Goal: Task Accomplishment & Management: Manage account settings

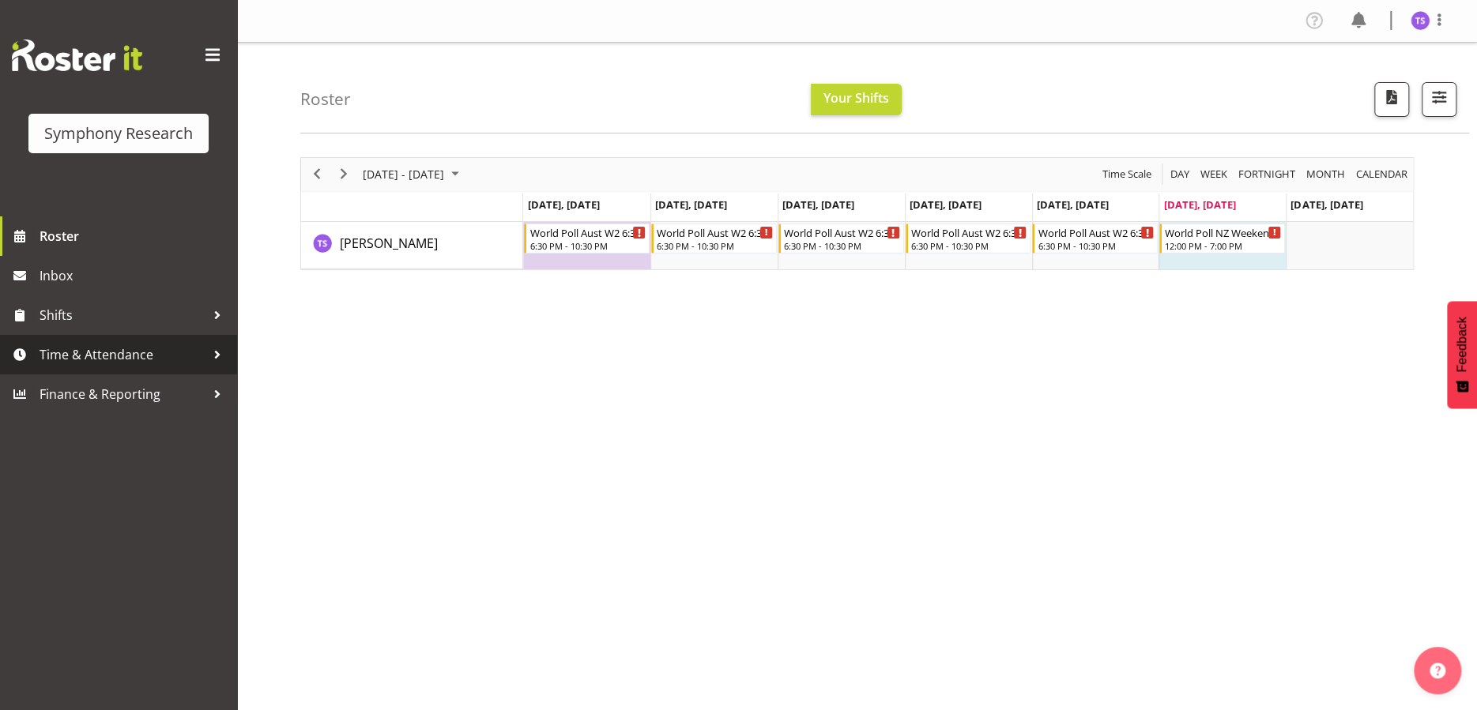
click at [109, 365] on span "Time & Attendance" at bounding box center [123, 355] width 166 height 24
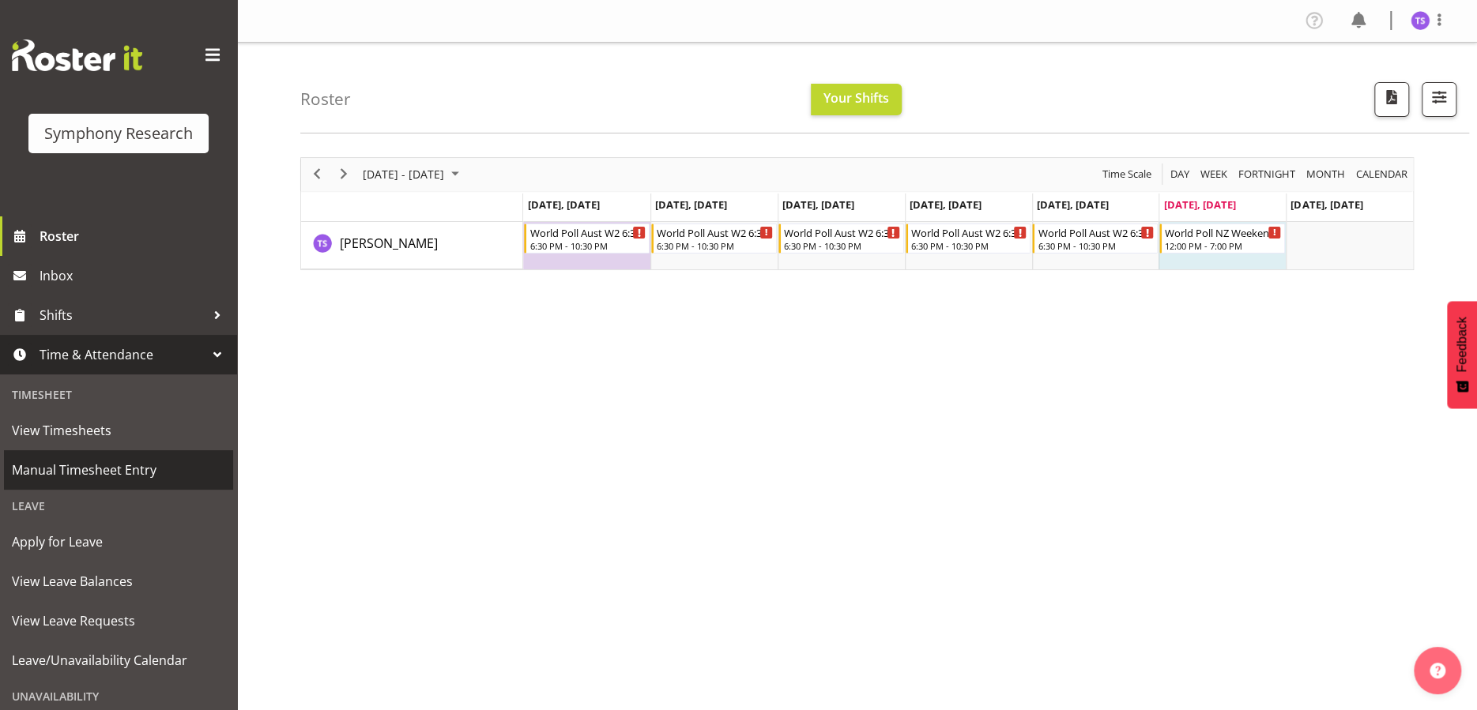
click at [100, 468] on span "Manual Timesheet Entry" at bounding box center [118, 470] width 213 height 24
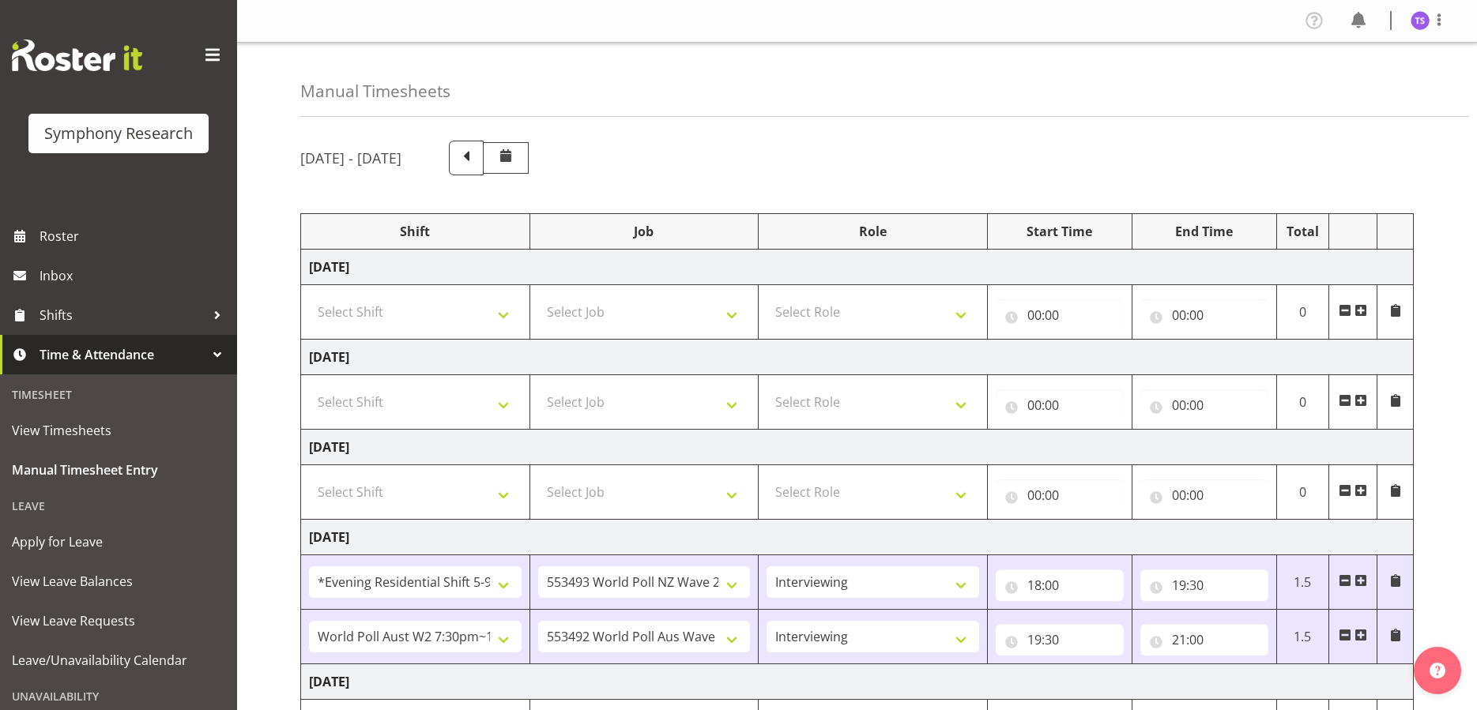
select select "48116"
select select "10527"
select select "47"
select select "56692"
select select "10499"
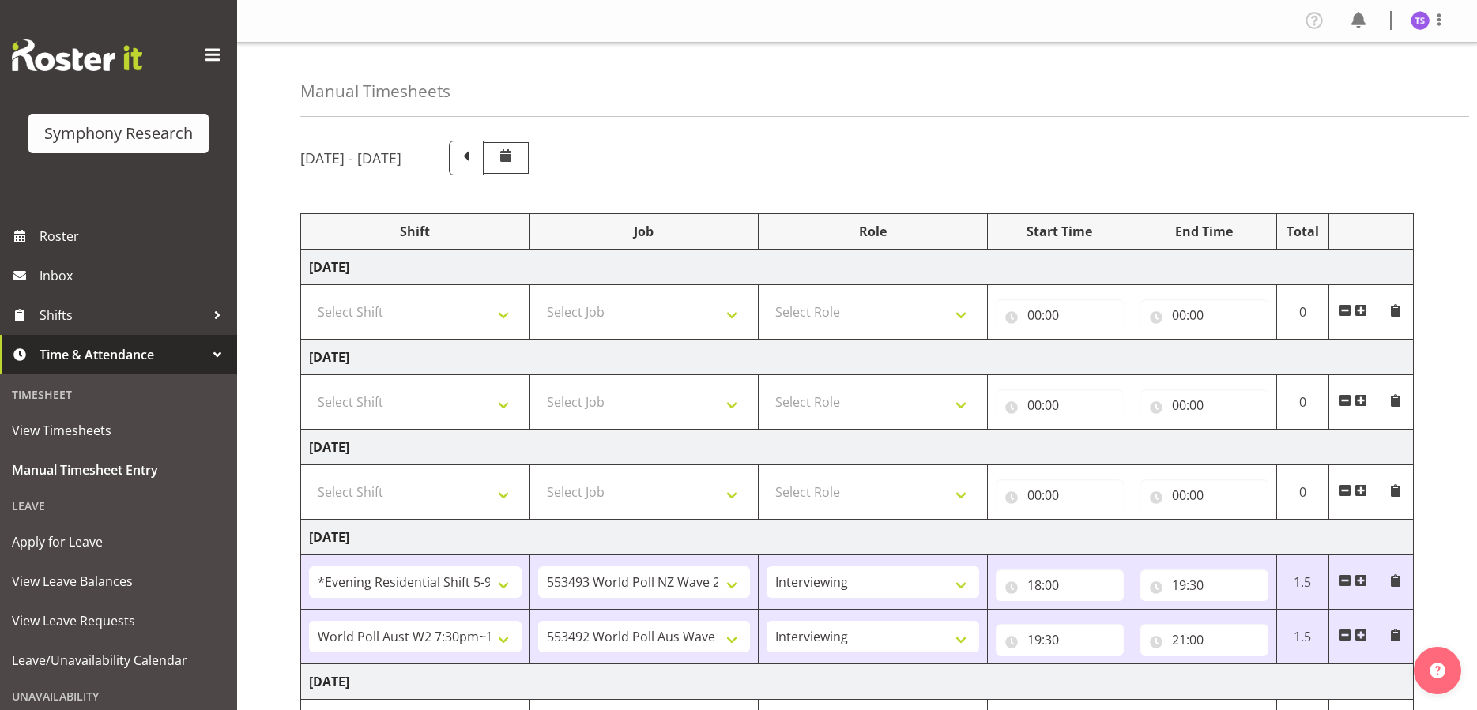
select select "47"
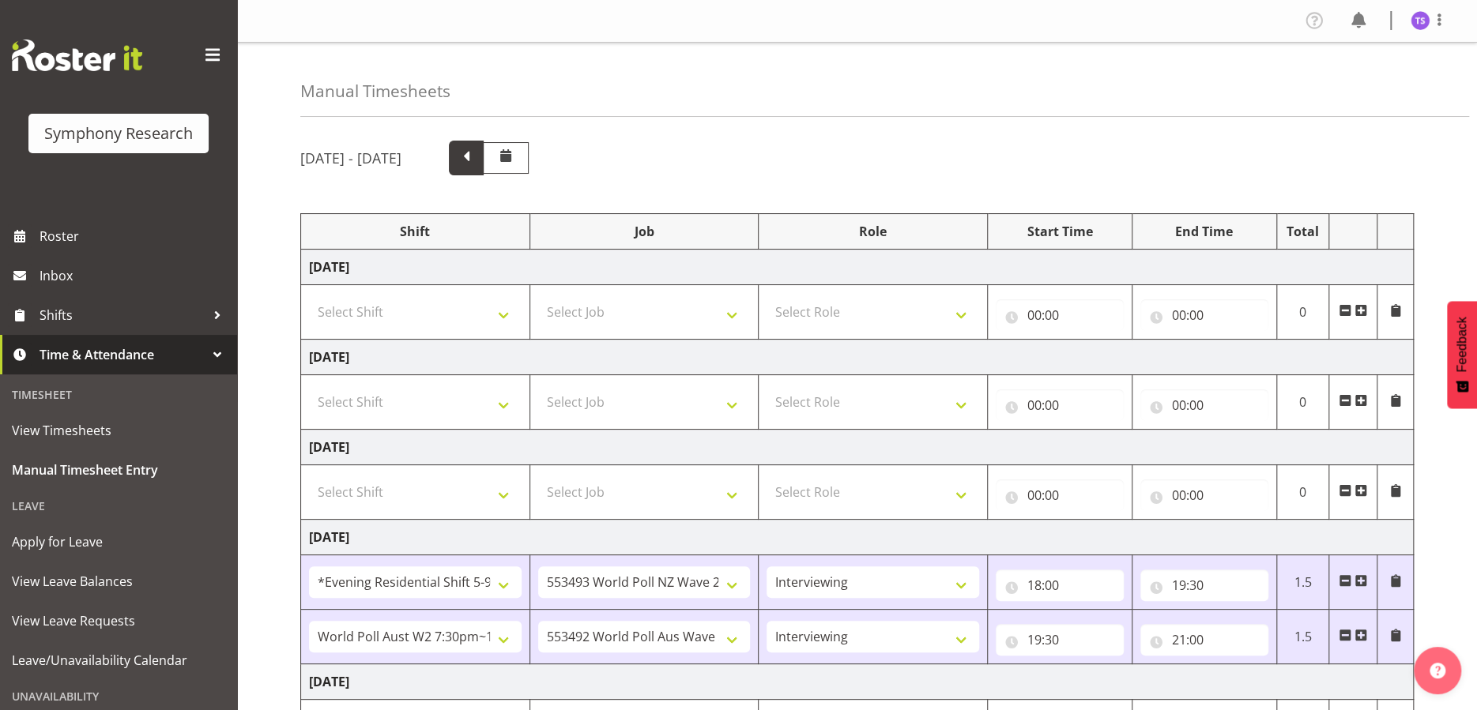
click at [484, 154] on span at bounding box center [466, 158] width 35 height 35
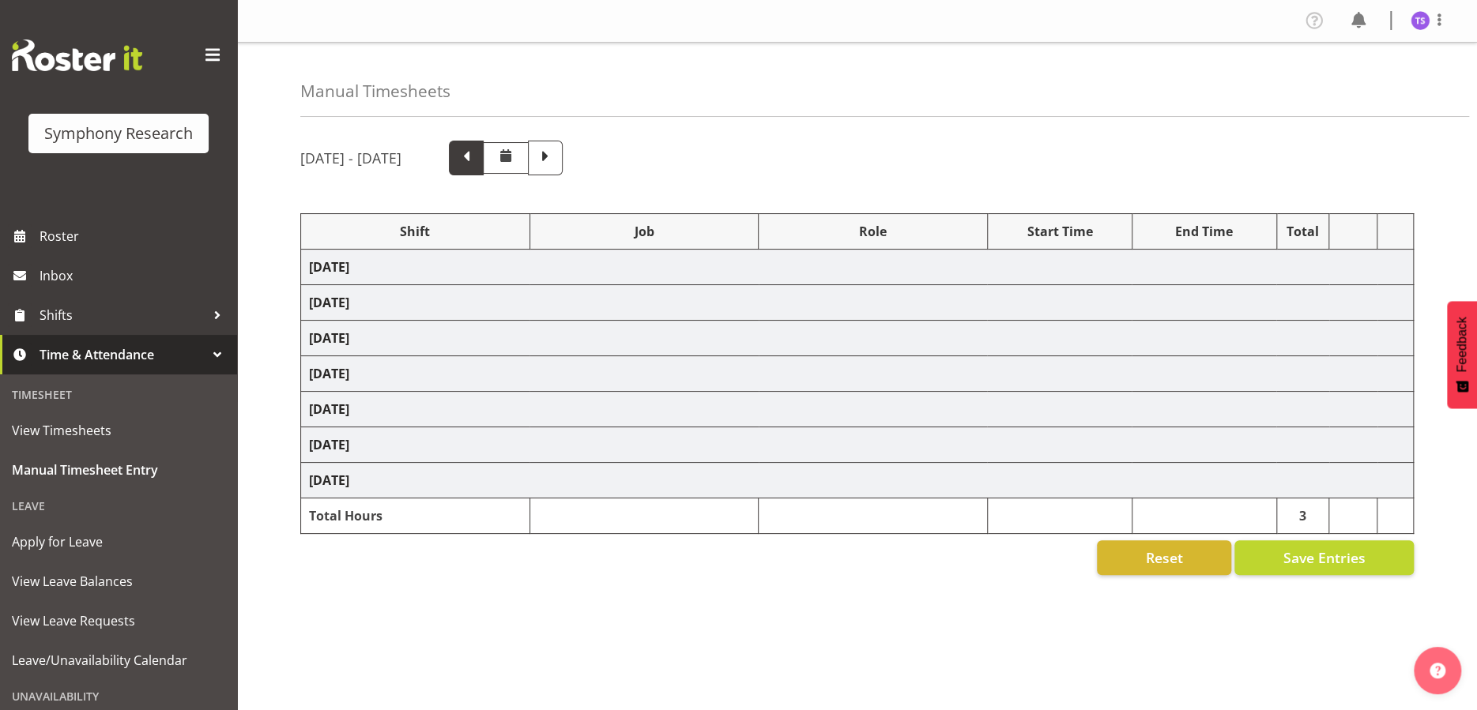
select select "56692"
select select "10499"
select select "47"
select select "56692"
select select "10499"
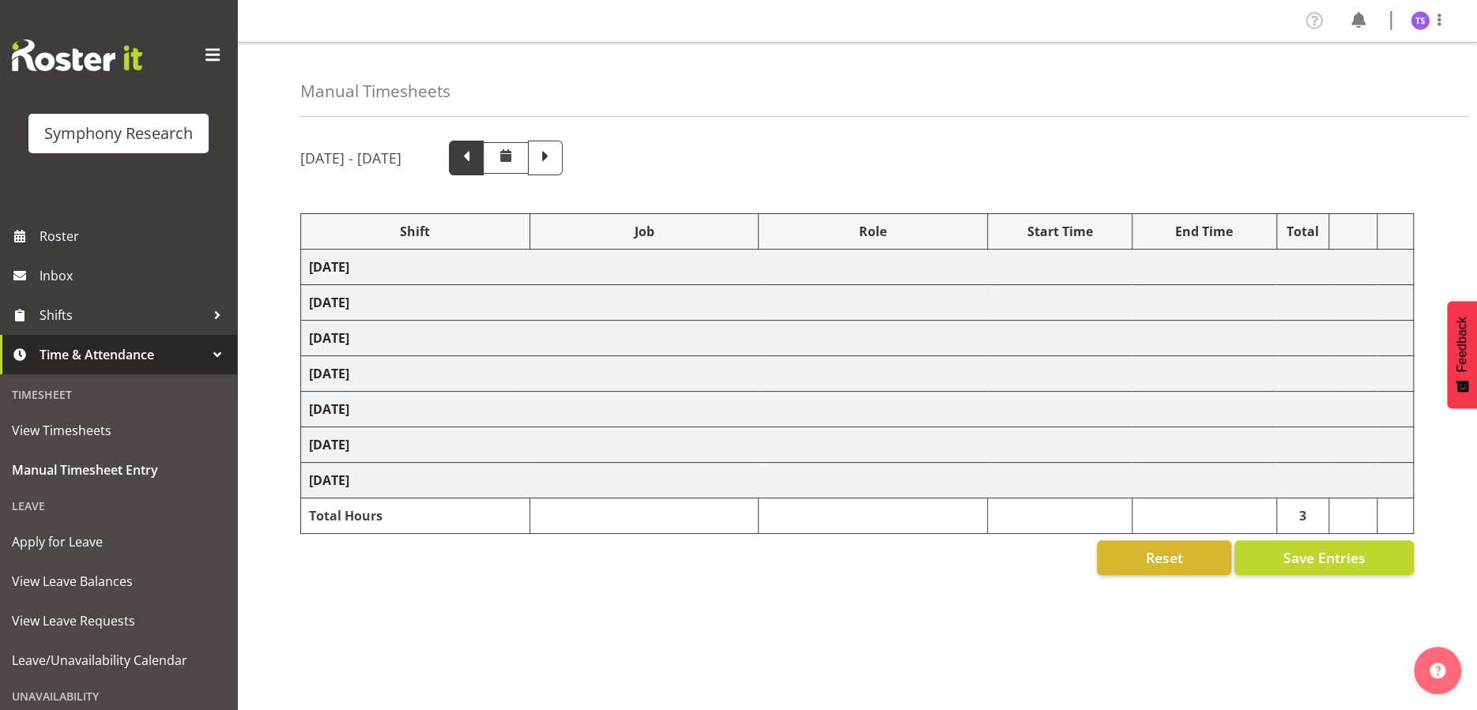
select select "47"
select select "56692"
select select "10499"
select select "47"
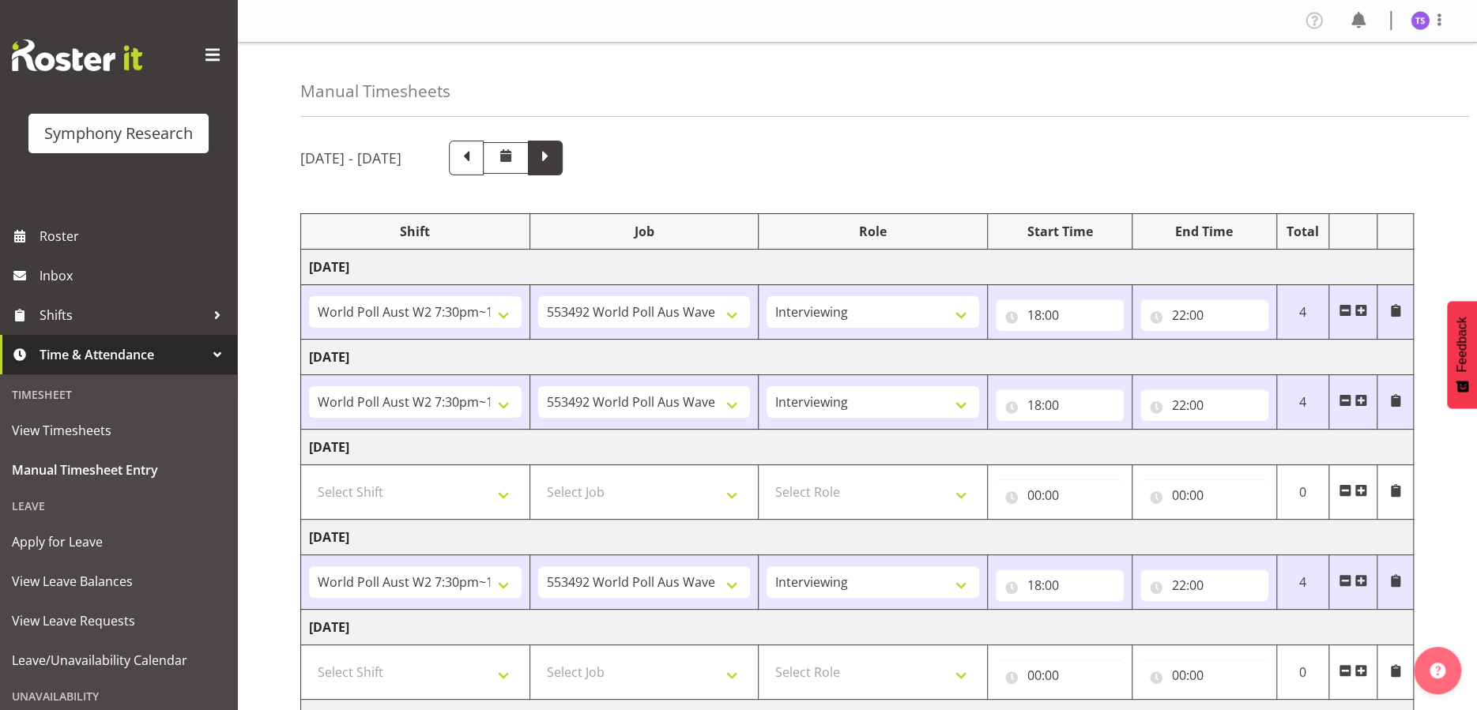
click at [555, 162] on span at bounding box center [545, 156] width 21 height 21
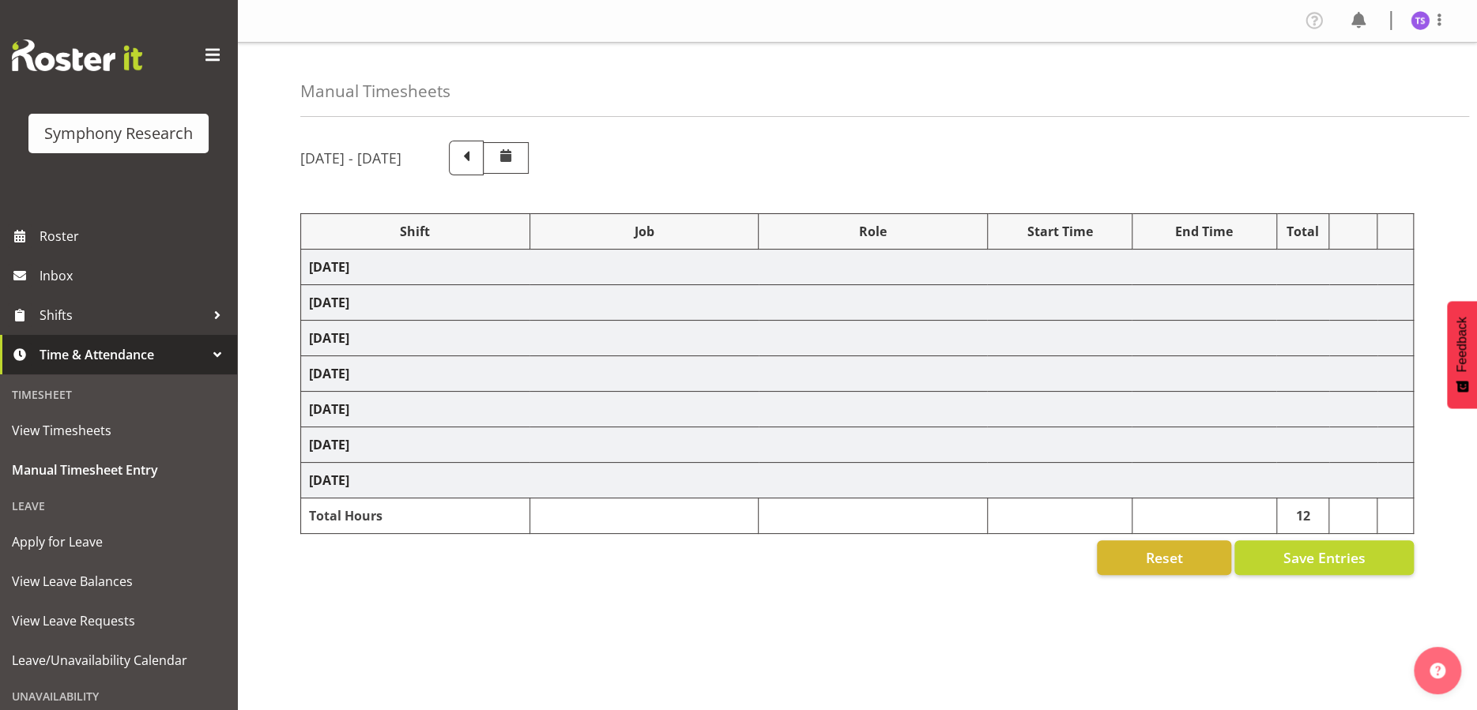
select select "48116"
select select "10527"
select select "47"
select select "56692"
select select "10499"
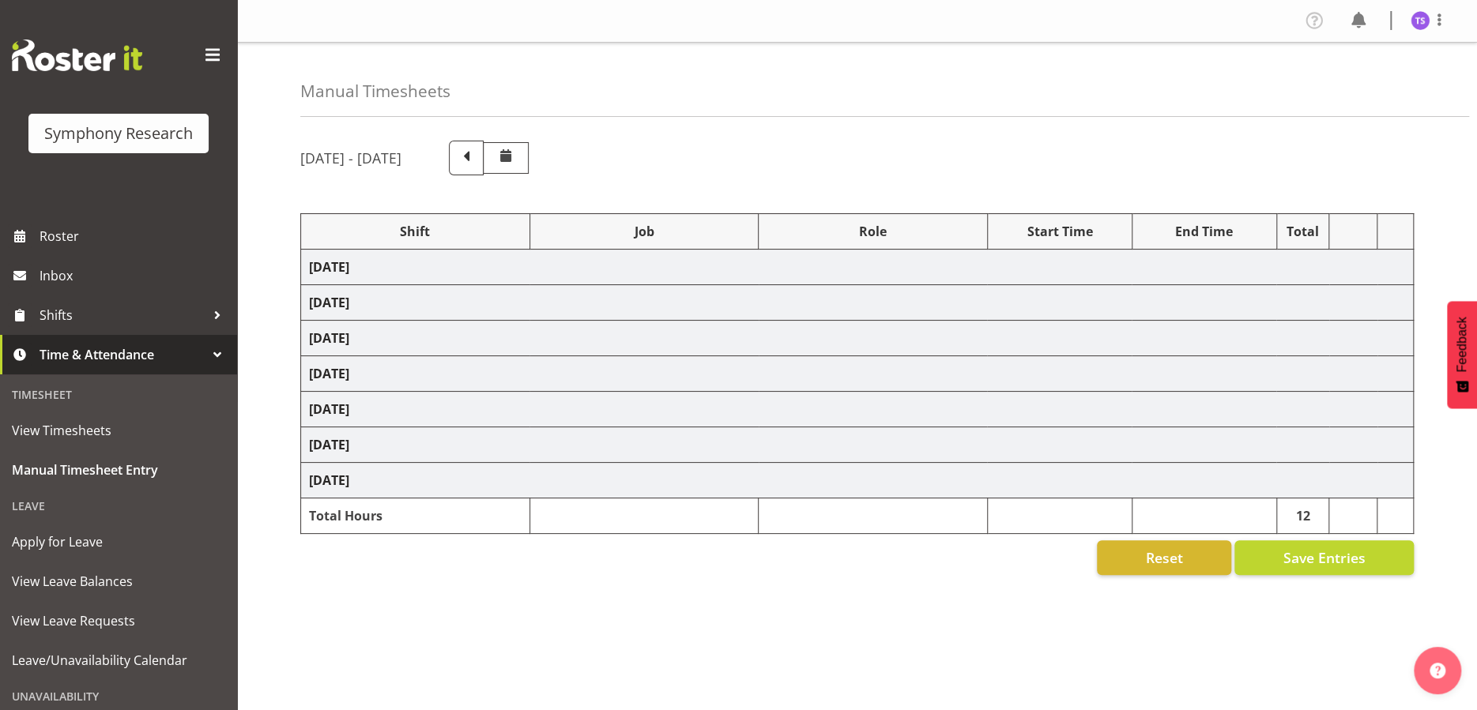
select select "47"
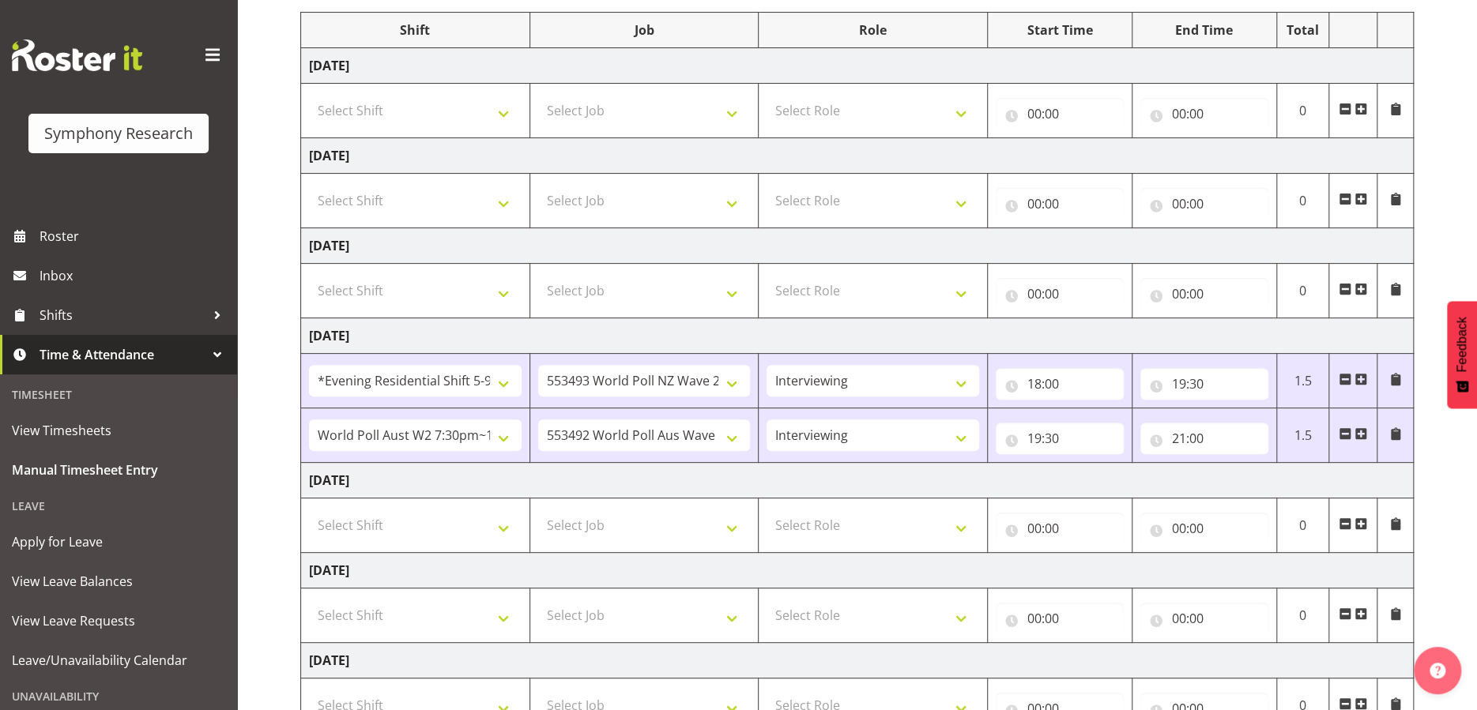
scroll to position [237, 0]
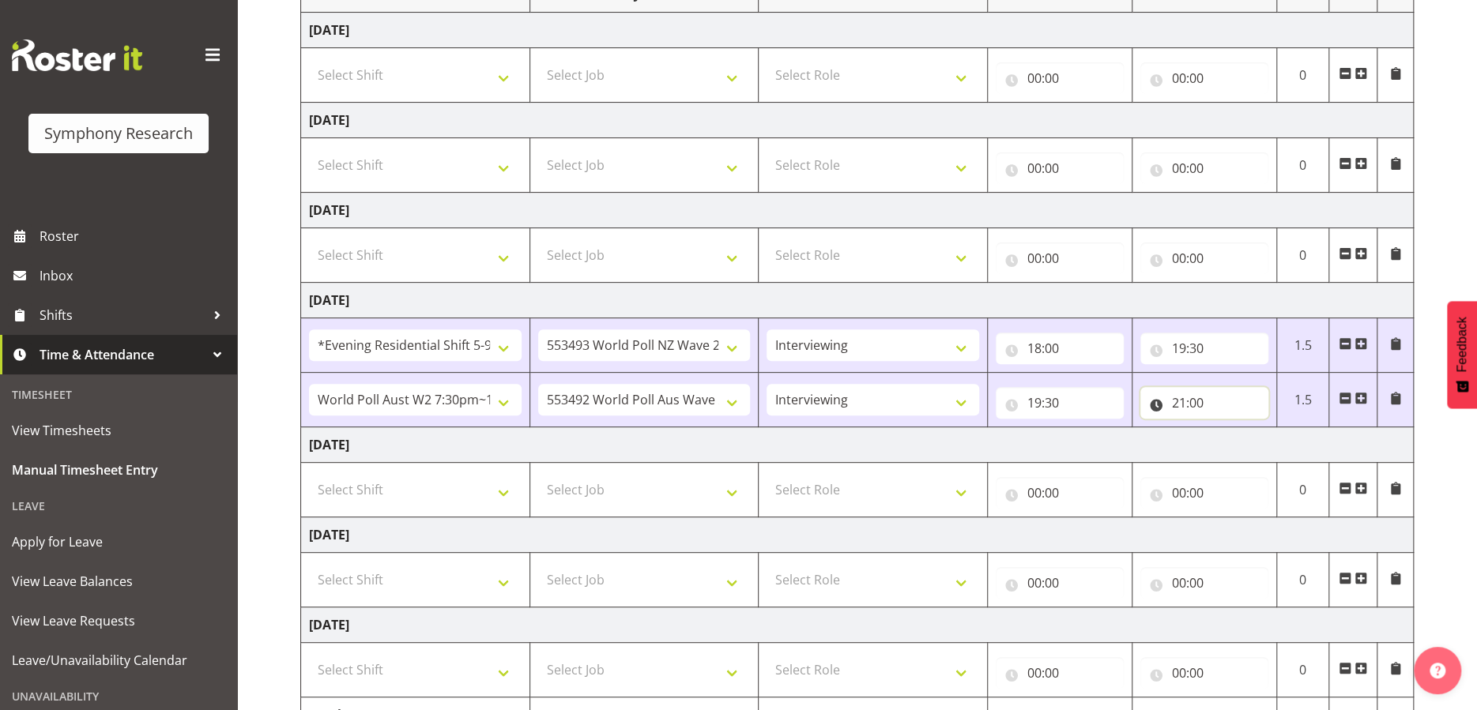
click at [1170, 397] on input "21:00" at bounding box center [1204, 403] width 128 height 32
click at [1241, 444] on select "00 01 02 03 04 05 06 07 08 09 10 11 12 13 14 15 16 17 18 19 20 21 22 23" at bounding box center [1248, 444] width 36 height 32
select select "20"
click at [1230, 428] on select "00 01 02 03 04 05 06 07 08 09 10 11 12 13 14 15 16 17 18 19 20 21 22 23" at bounding box center [1248, 444] width 36 height 32
type input "20:00"
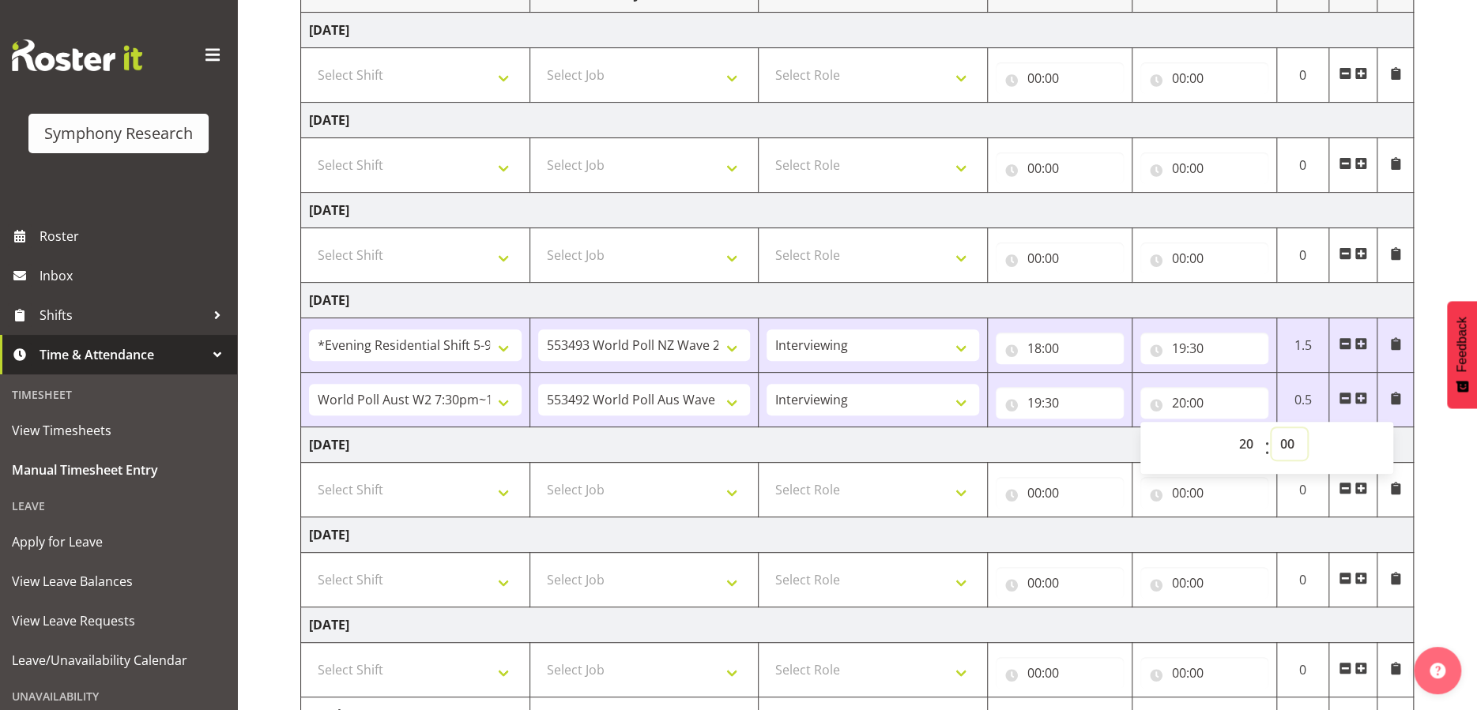
click at [1285, 442] on select "00 01 02 03 04 05 06 07 08 09 10 11 12 13 14 15 16 17 18 19 20 21 22 23 24 25 2…" at bounding box center [1289, 444] width 36 height 32
select select "30"
type input "20:30"
click at [983, 446] on td "[DATE]" at bounding box center [857, 445] width 1112 height 36
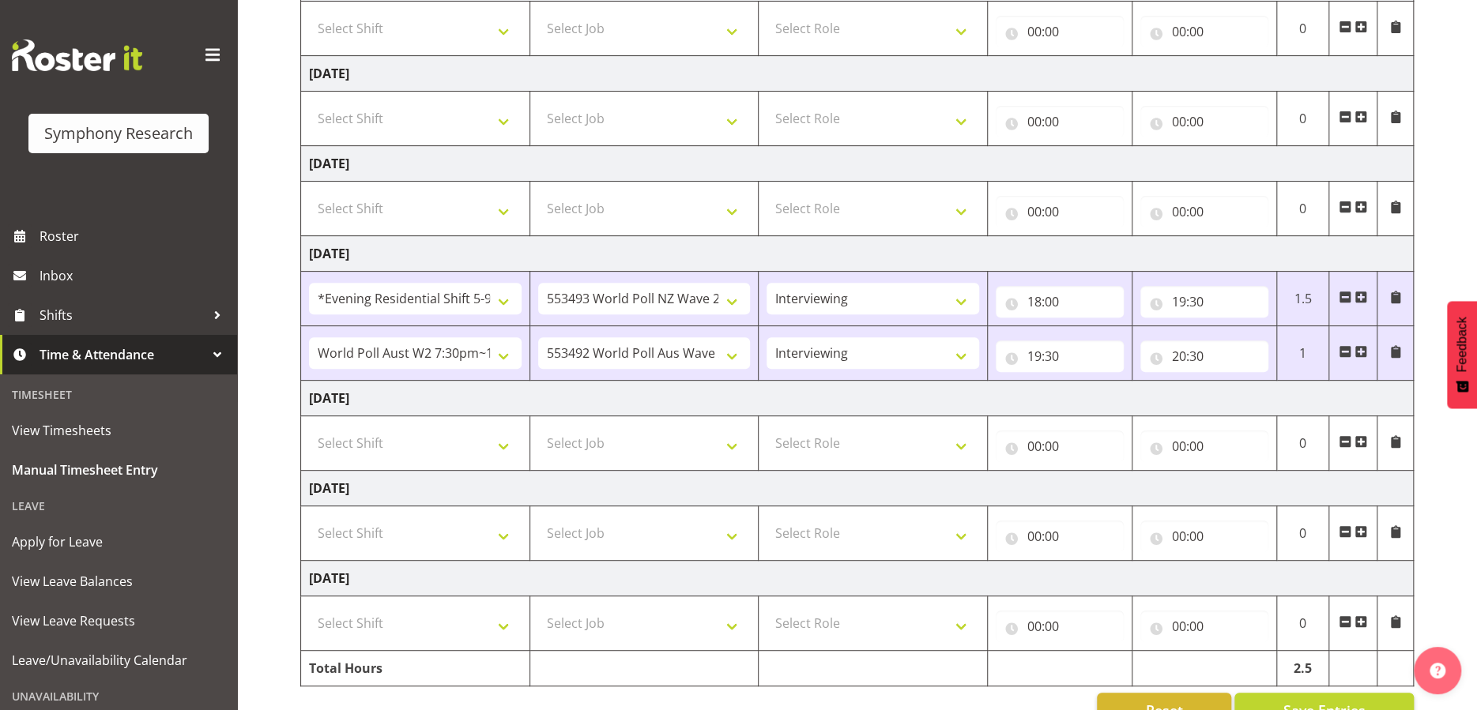
scroll to position [323, 0]
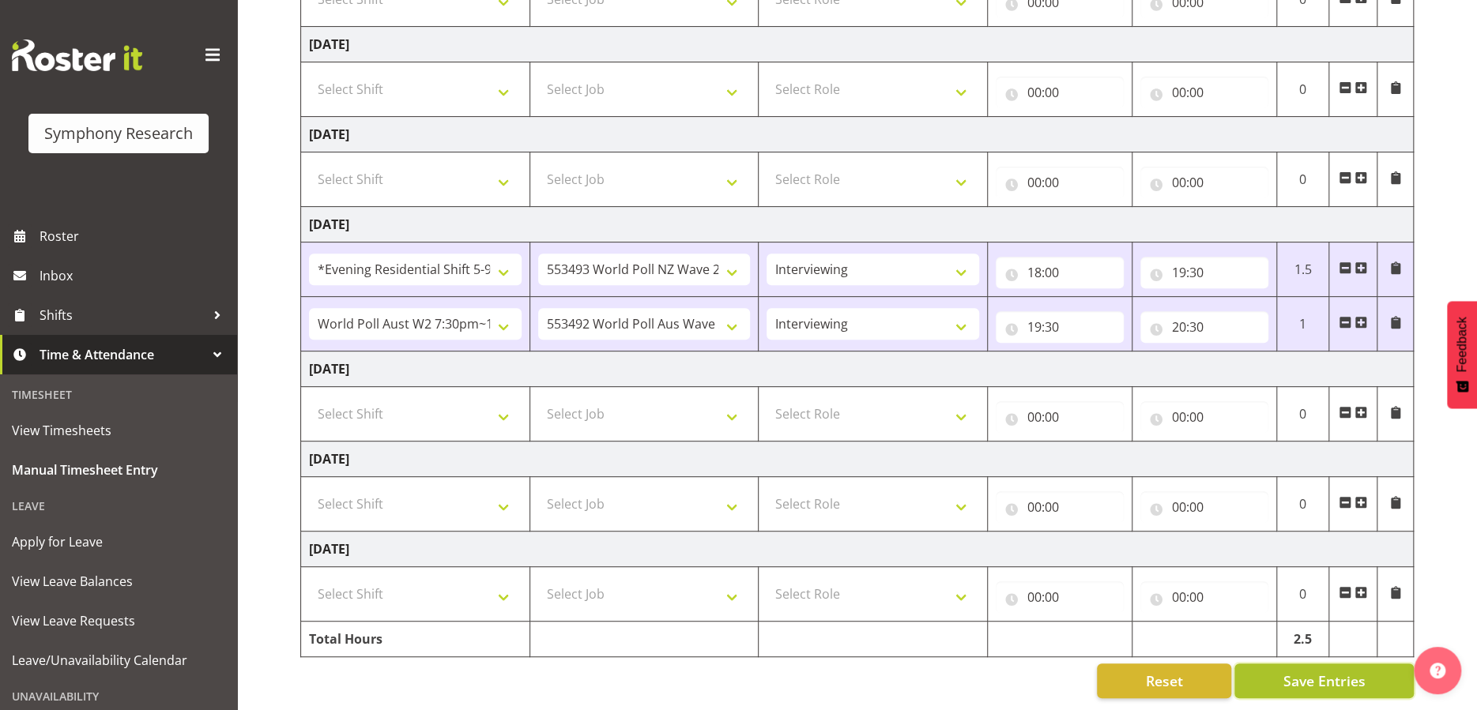
click at [1317, 671] on span "Save Entries" at bounding box center [1323, 681] width 82 height 21
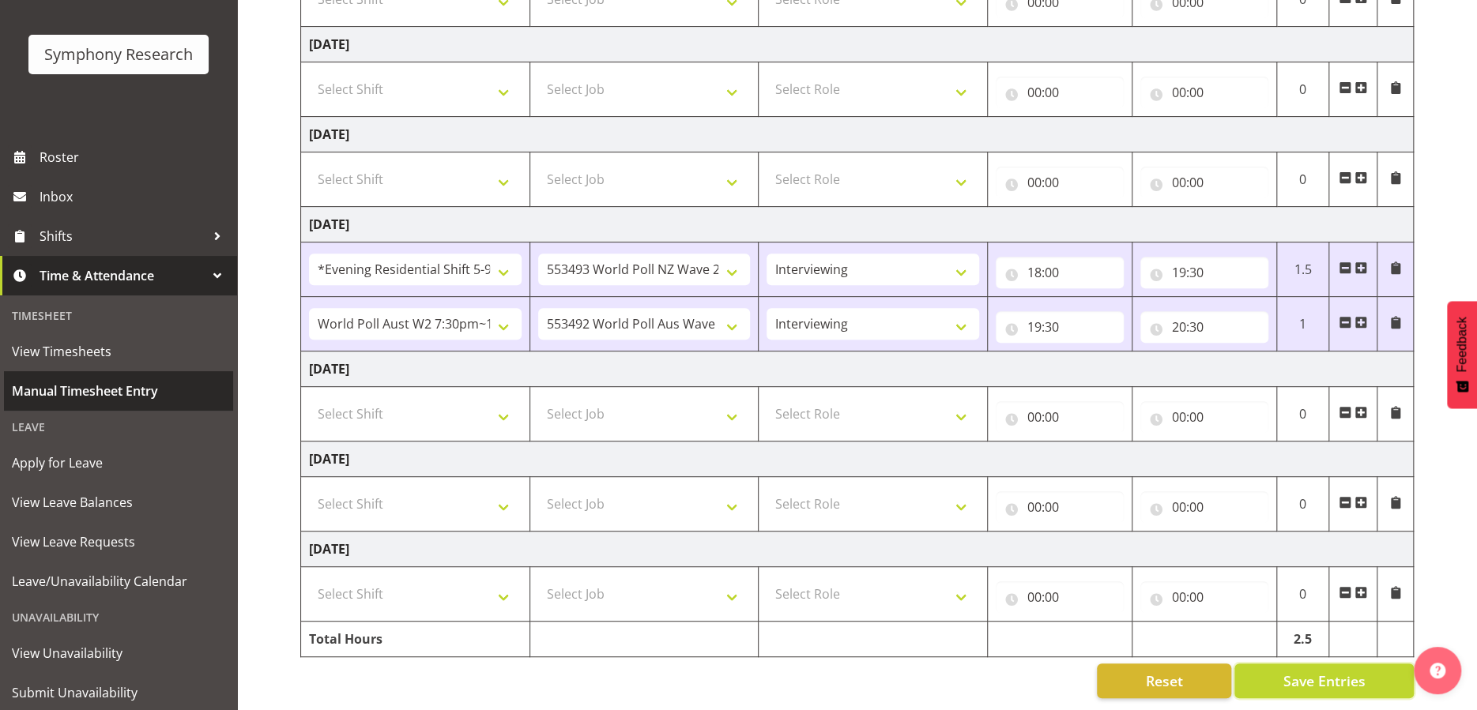
scroll to position [124, 0]
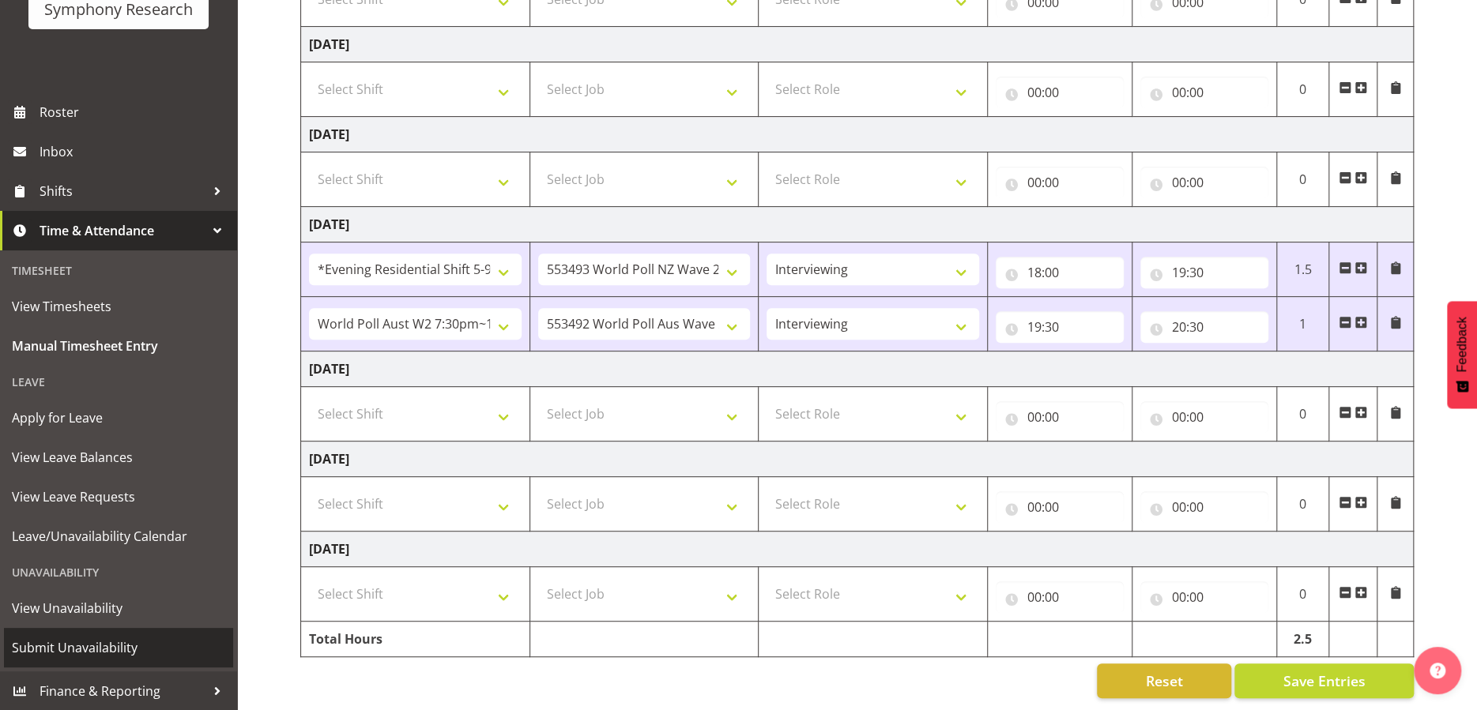
click at [82, 645] on span "Submit Unavailability" at bounding box center [118, 648] width 213 height 24
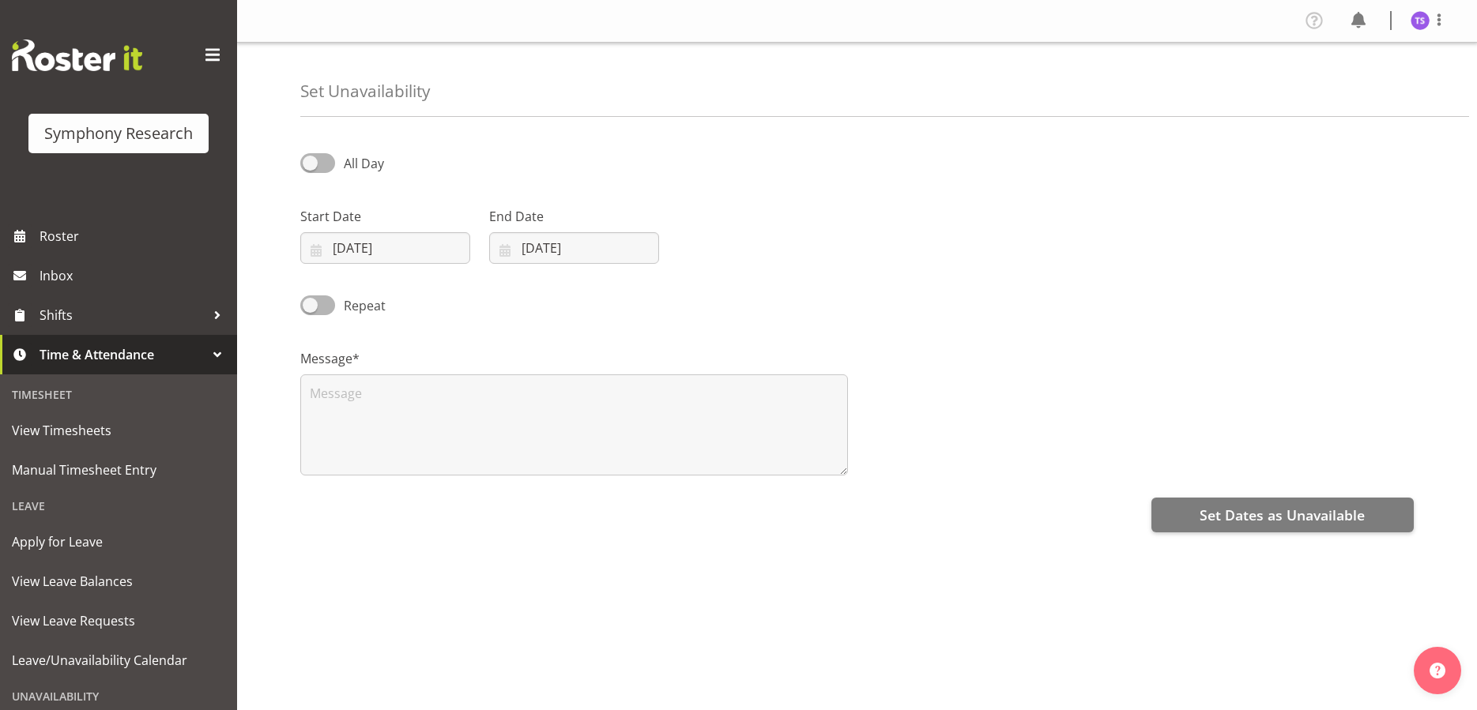
select select "8"
select select "2025"
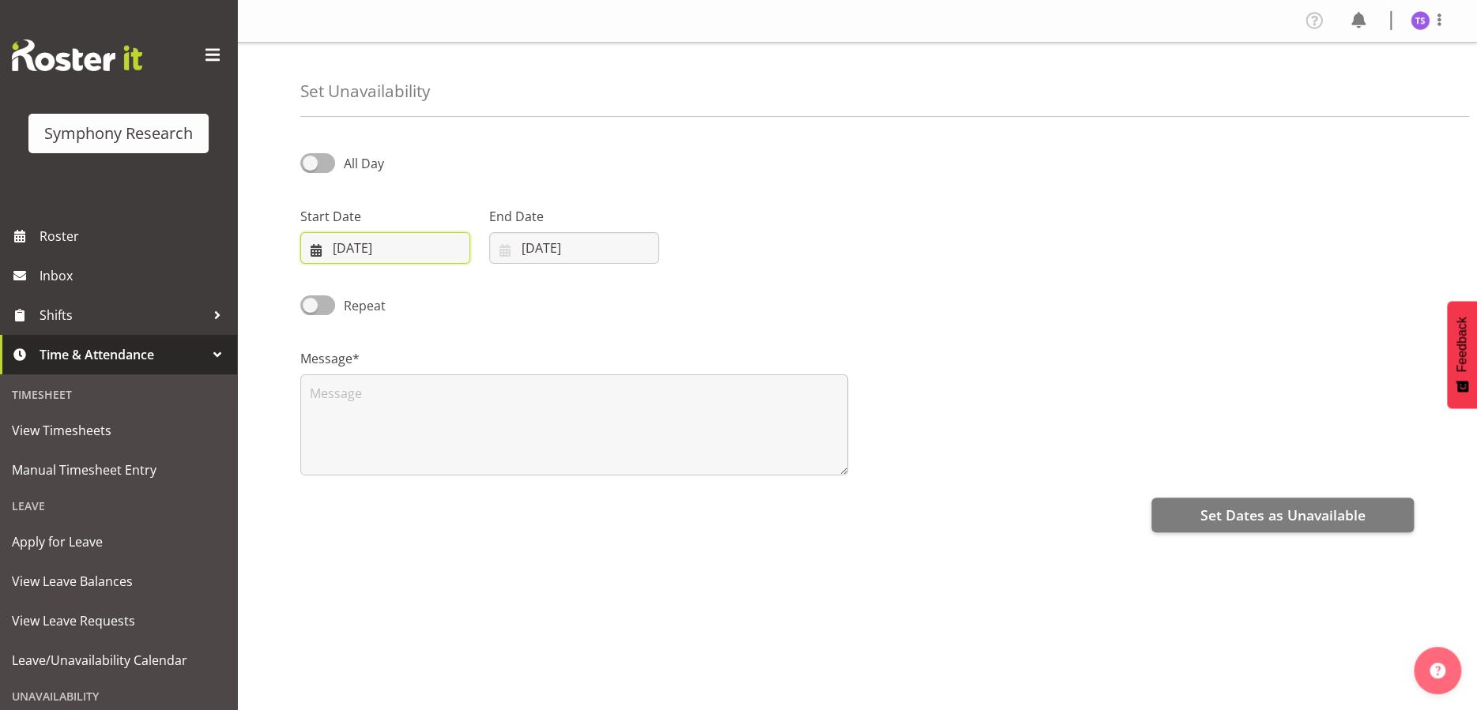
click at [420, 254] on input "27/09/2025" at bounding box center [385, 248] width 170 height 32
click at [521, 291] on span at bounding box center [522, 293] width 16 height 19
select select "9"
click at [427, 378] on span "1" at bounding box center [426, 376] width 6 height 15
type input "01/10/2025"
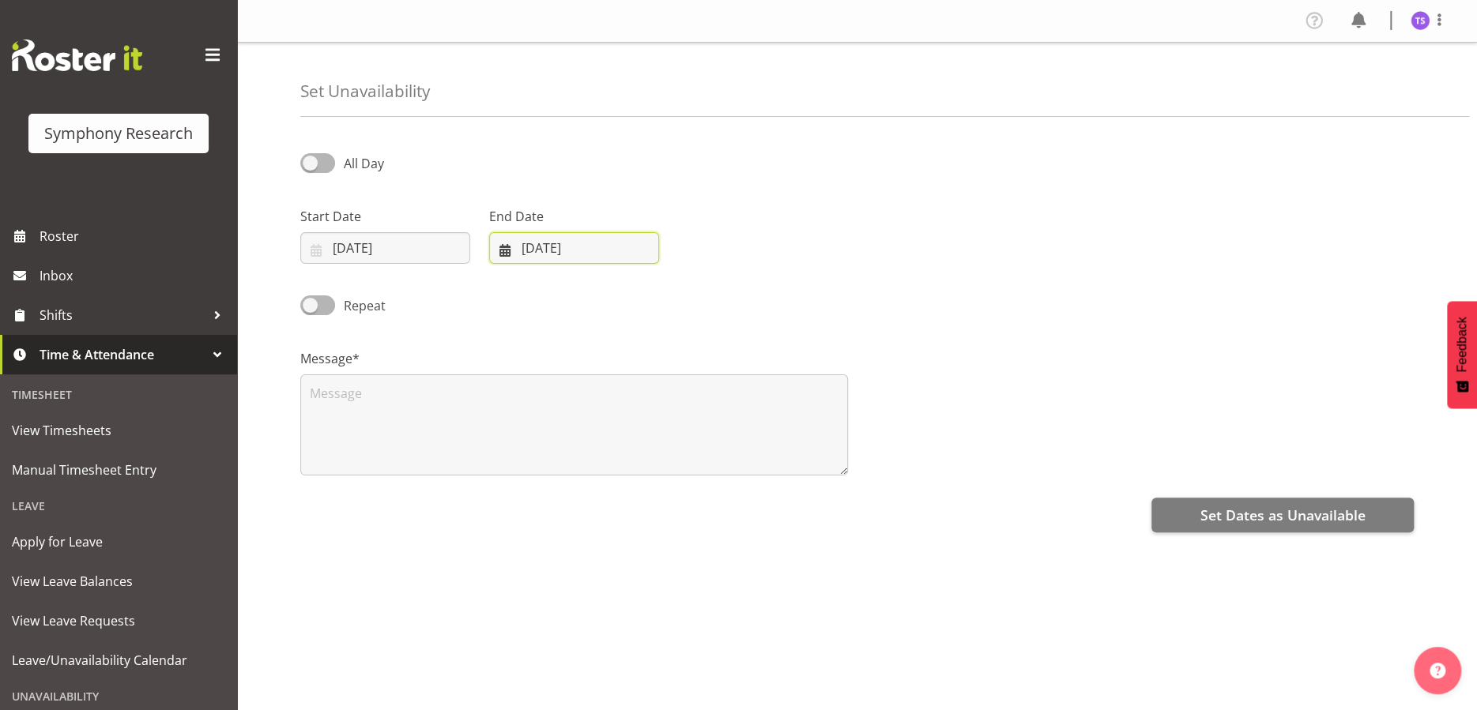
click at [555, 245] on input "27/09/2025" at bounding box center [574, 248] width 170 height 32
click at [702, 295] on span at bounding box center [709, 293] width 19 height 19
select select "9"
click at [615, 371] on span "1" at bounding box center [615, 376] width 6 height 15
type input "01/10/2025"
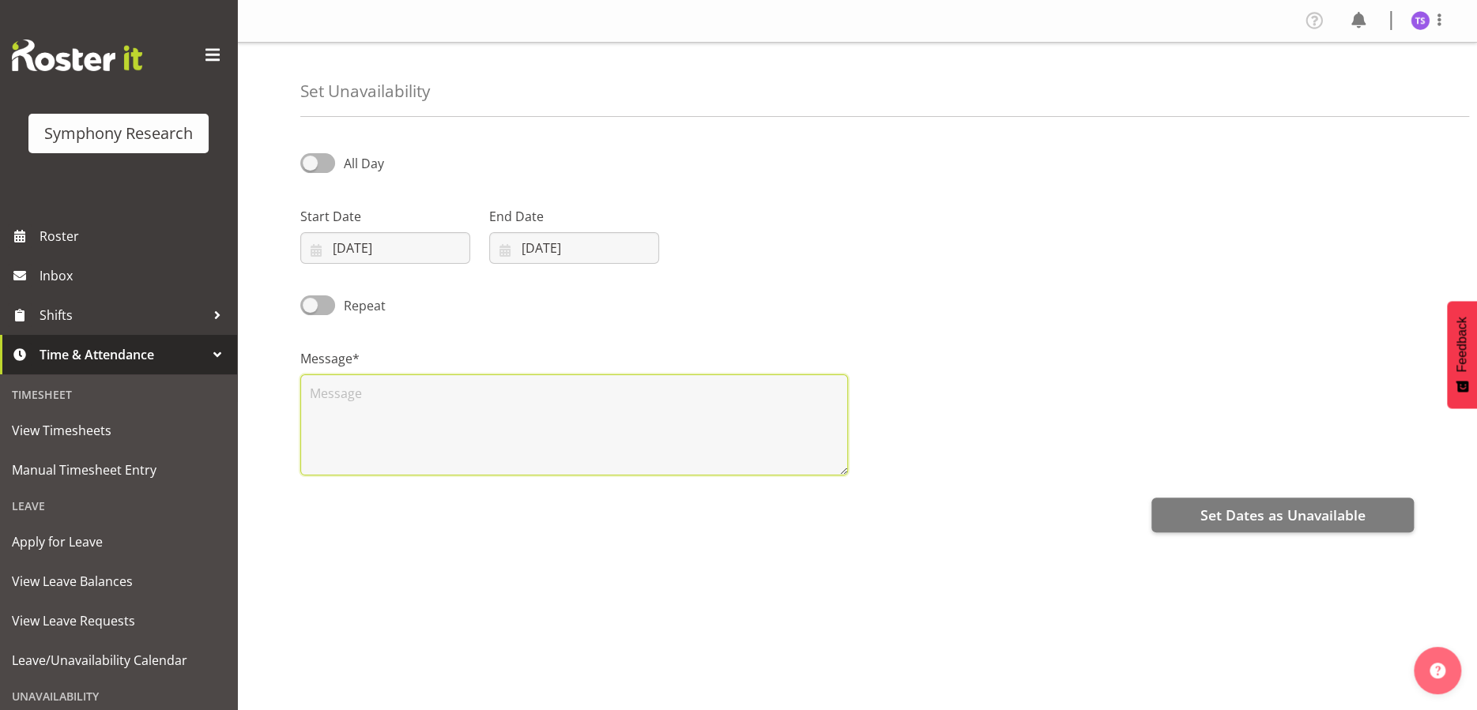
click at [580, 399] on textarea at bounding box center [574, 425] width 548 height 101
type textarea "x"
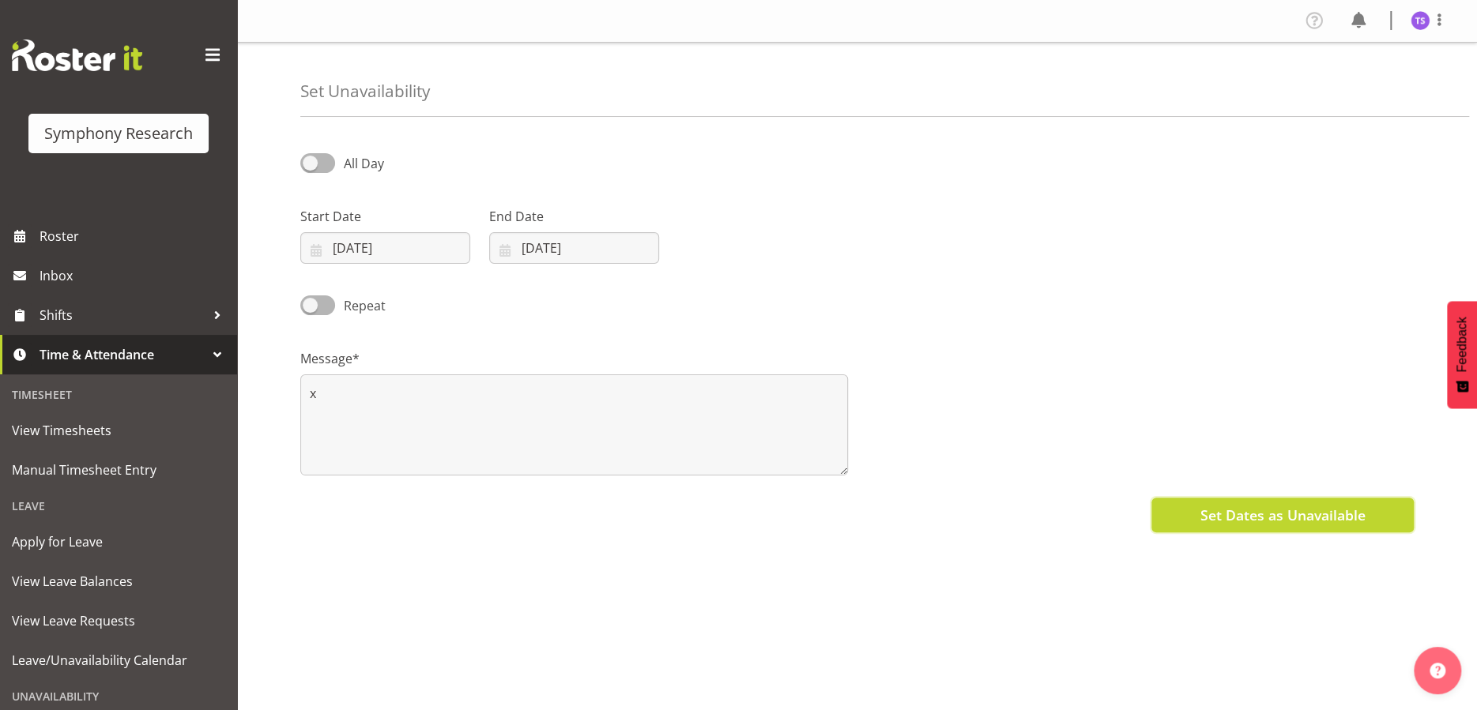
click at [1219, 520] on span "Set Dates as Unavailable" at bounding box center [1281, 515] width 165 height 21
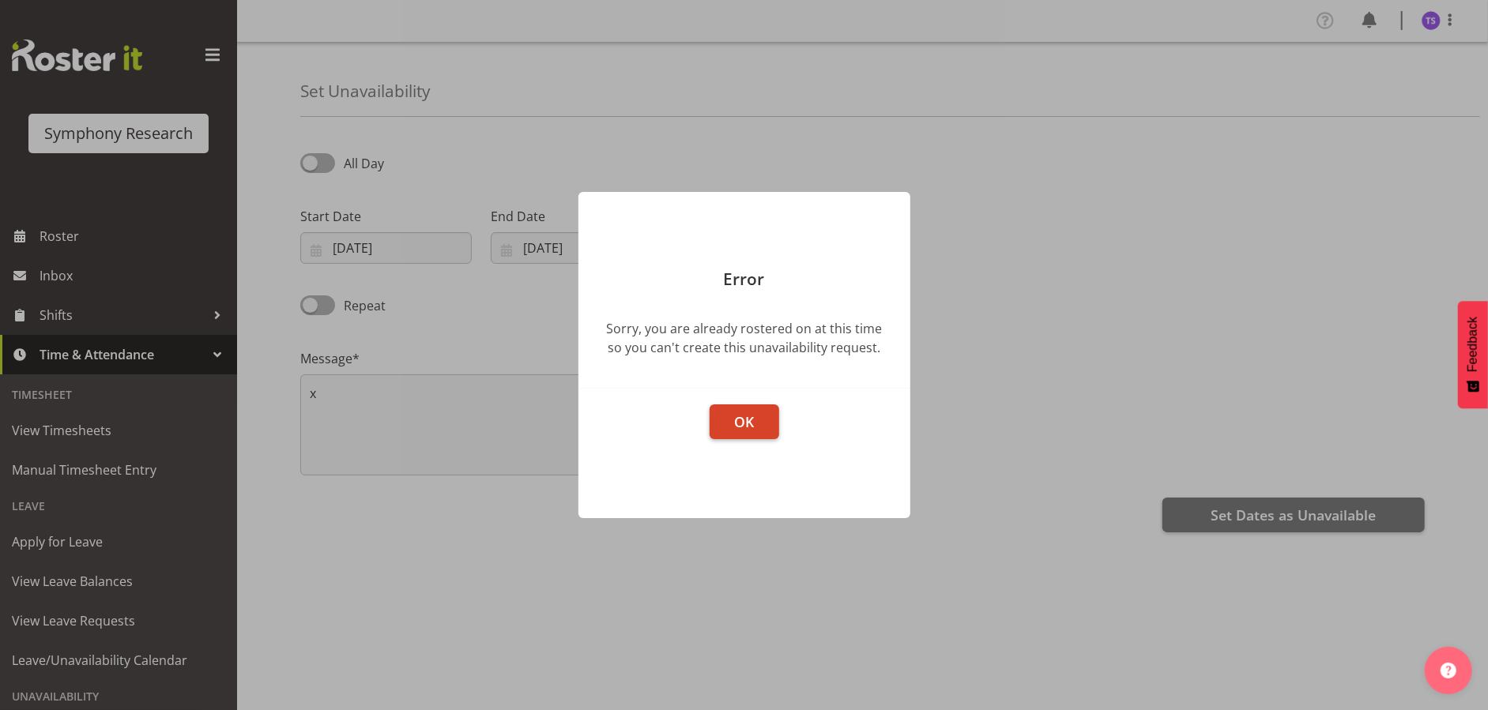
click at [740, 414] on span "OK" at bounding box center [744, 421] width 20 height 19
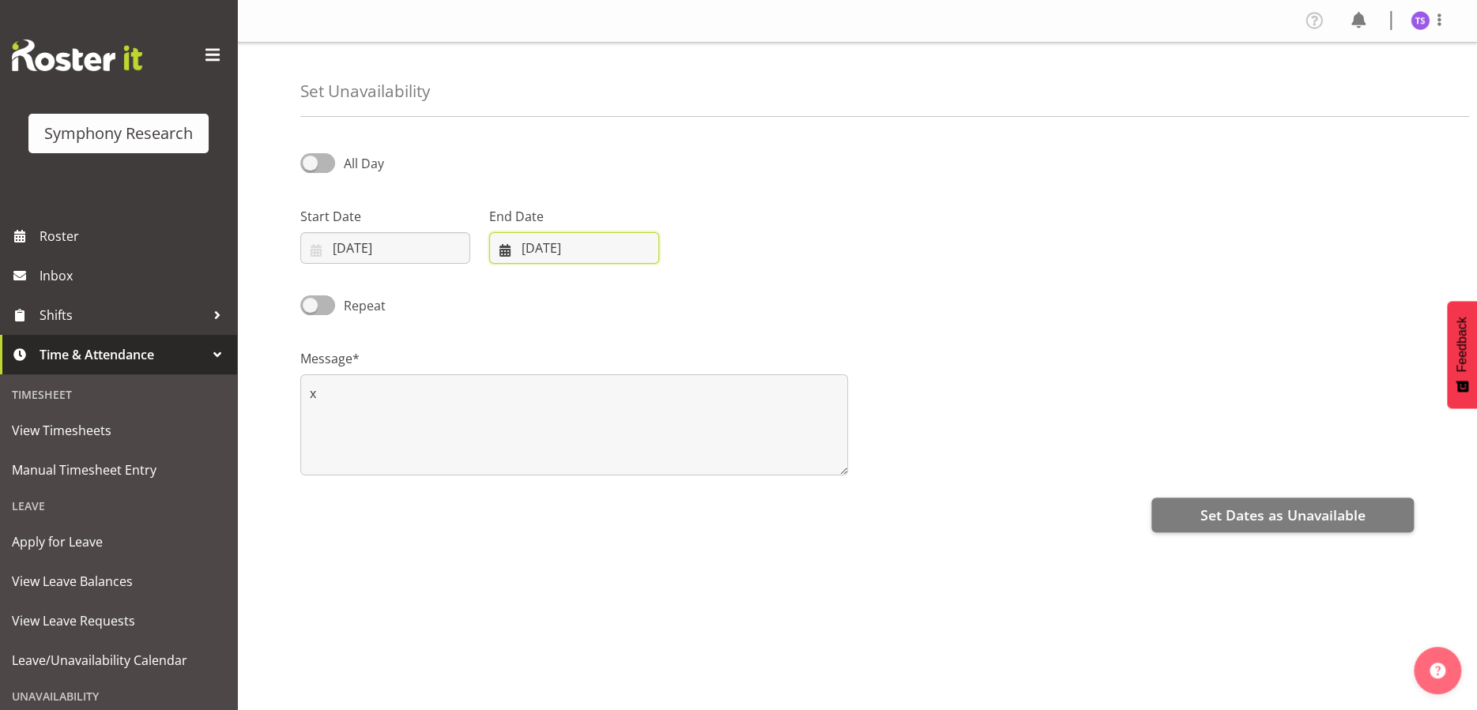
click at [553, 245] on input "01/10/2025" at bounding box center [574, 248] width 170 height 32
click at [645, 378] on span "2" at bounding box center [647, 376] width 6 height 15
type input "02/10/2025"
click at [424, 247] on input "01/10/2025" at bounding box center [385, 248] width 170 height 32
click at [452, 375] on link "2" at bounding box center [458, 376] width 32 height 29
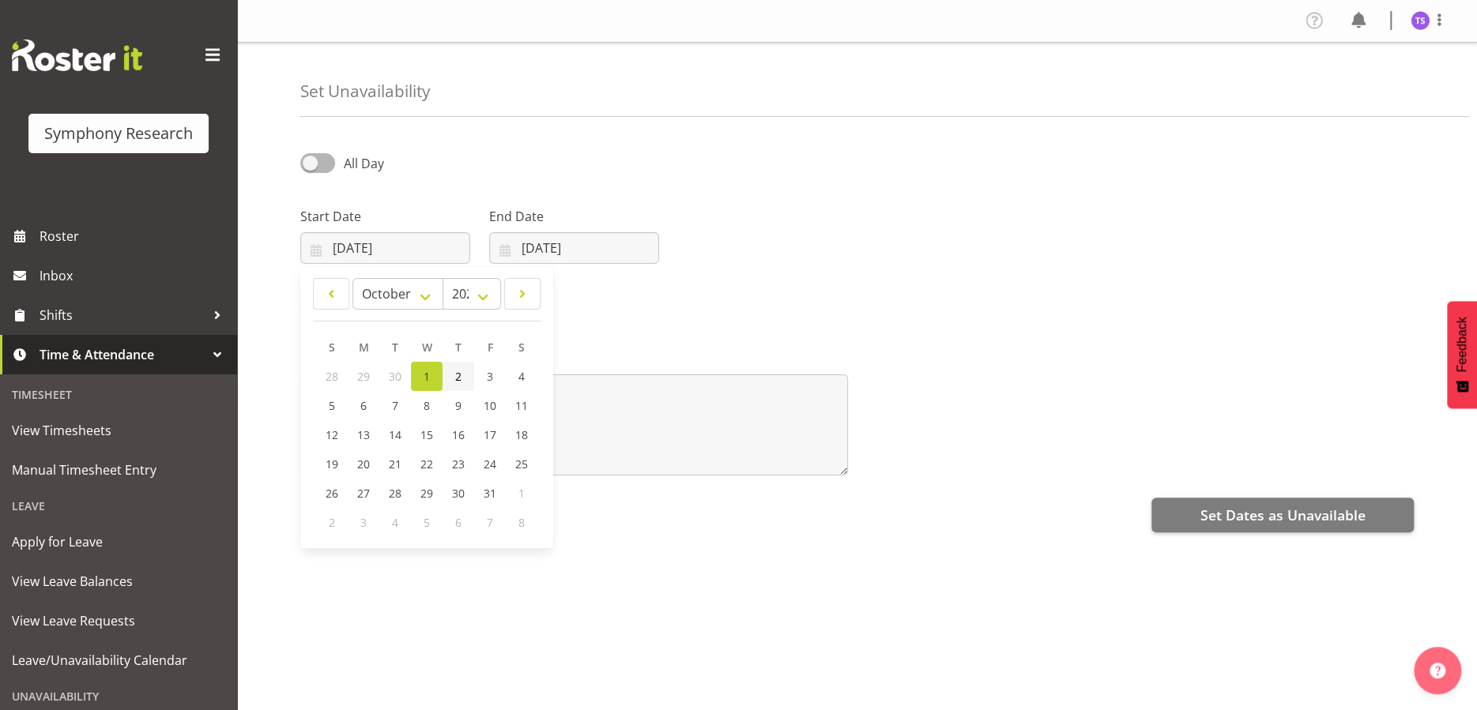
type input "02/10/2025"
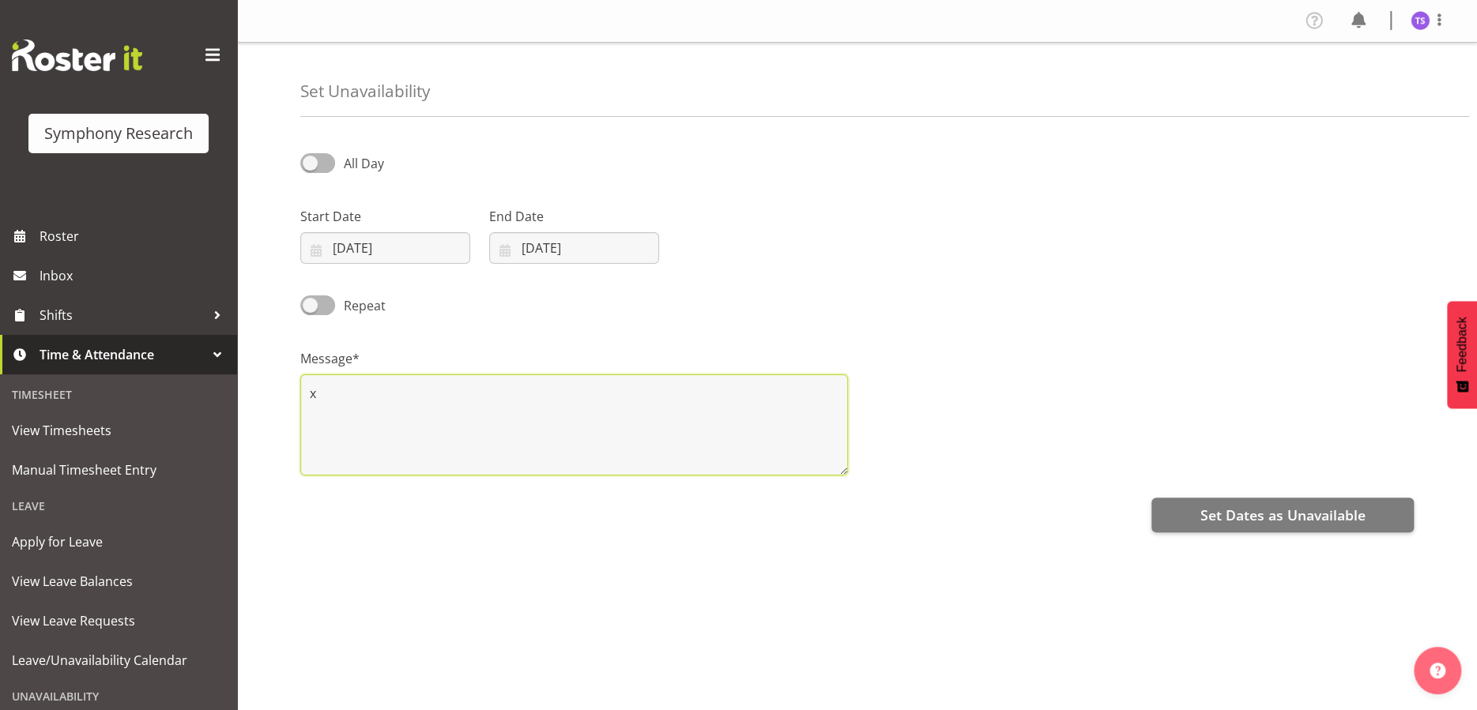
click at [464, 406] on textarea "x" at bounding box center [574, 425] width 548 height 101
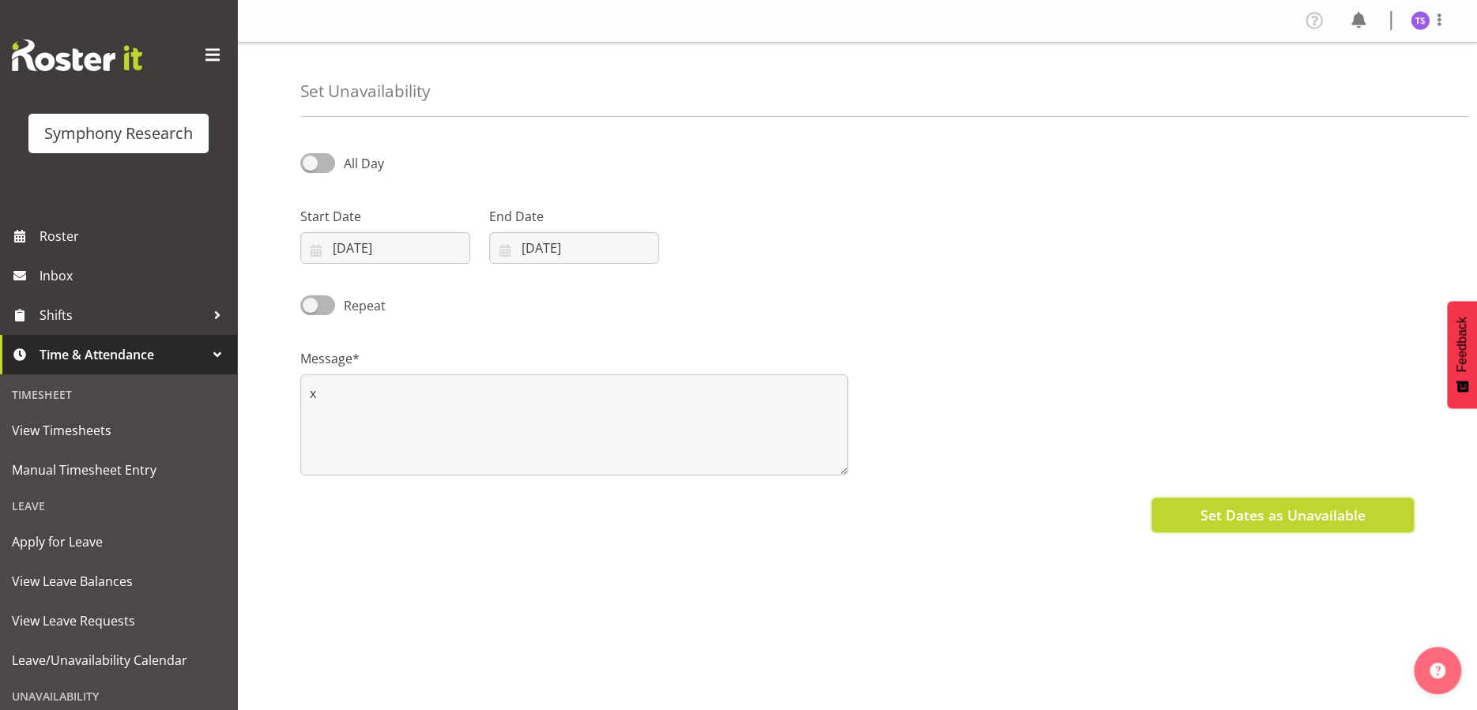
click at [1195, 510] on button "Set Dates as Unavailable" at bounding box center [1282, 515] width 262 height 35
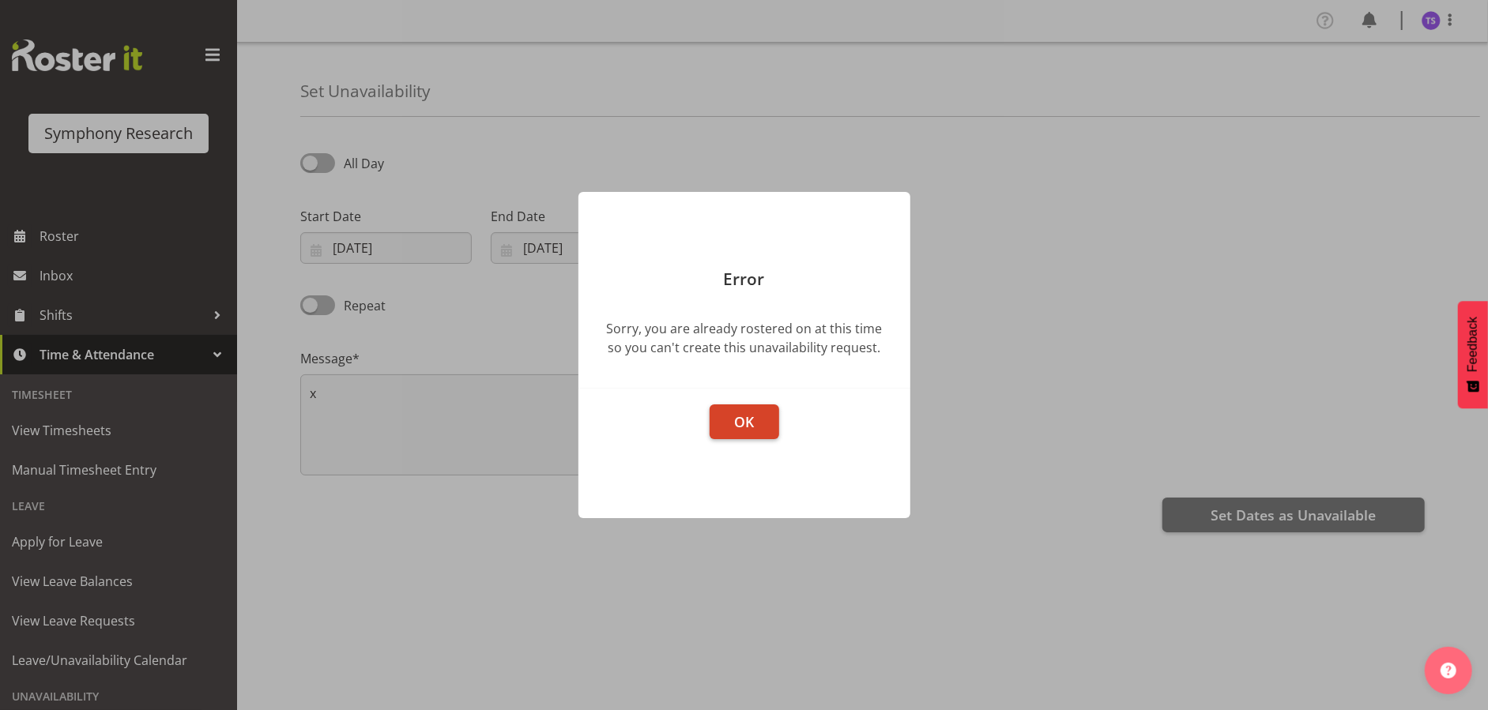
click at [732, 413] on button "OK" at bounding box center [745, 422] width 70 height 35
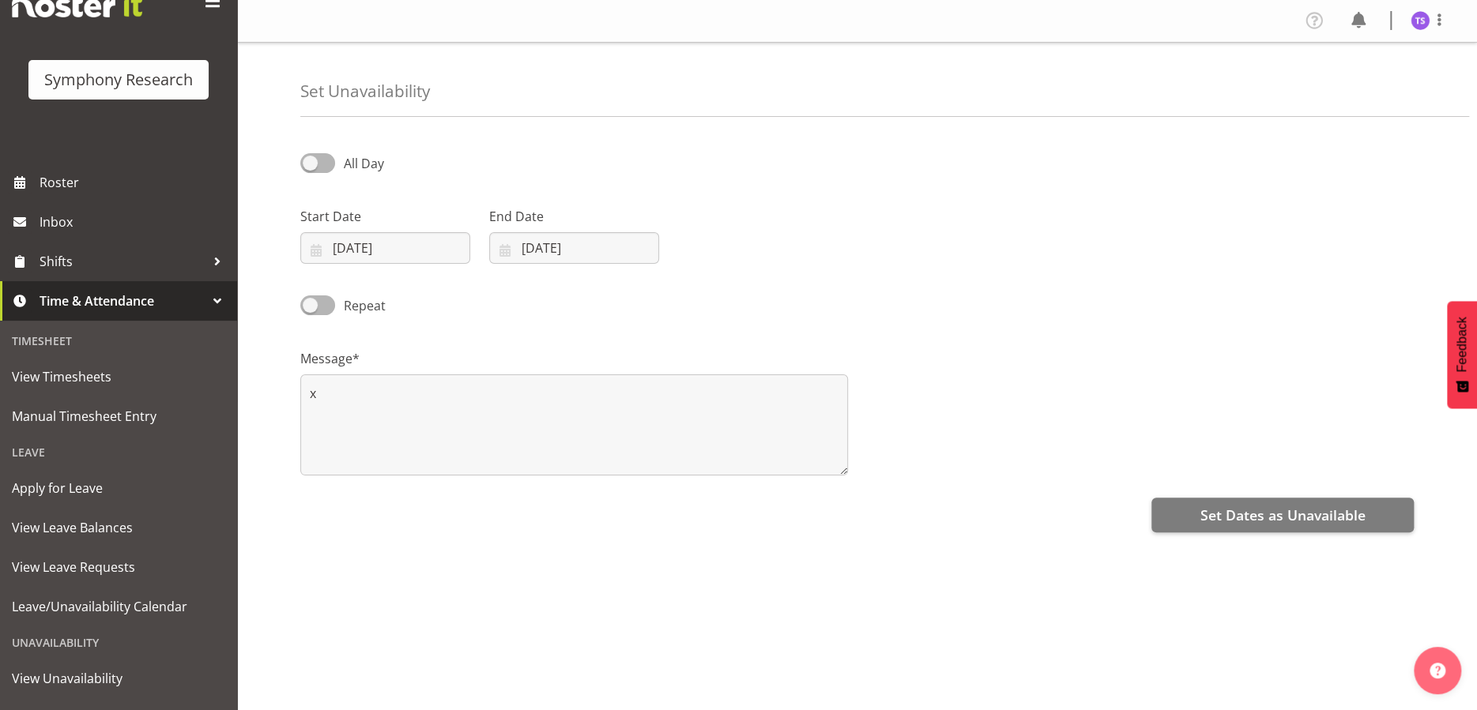
scroll to position [124, 0]
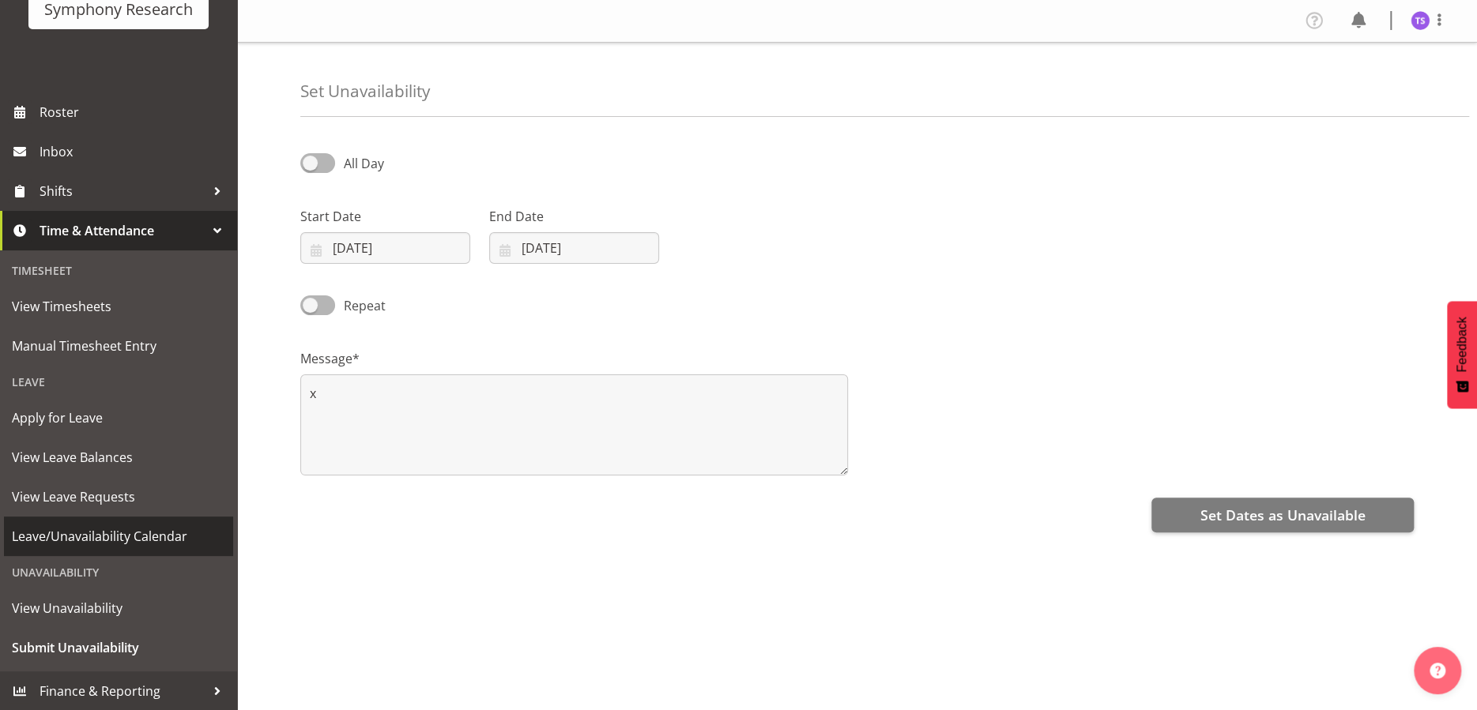
click at [115, 528] on span "Leave/Unavailability Calendar" at bounding box center [118, 537] width 213 height 24
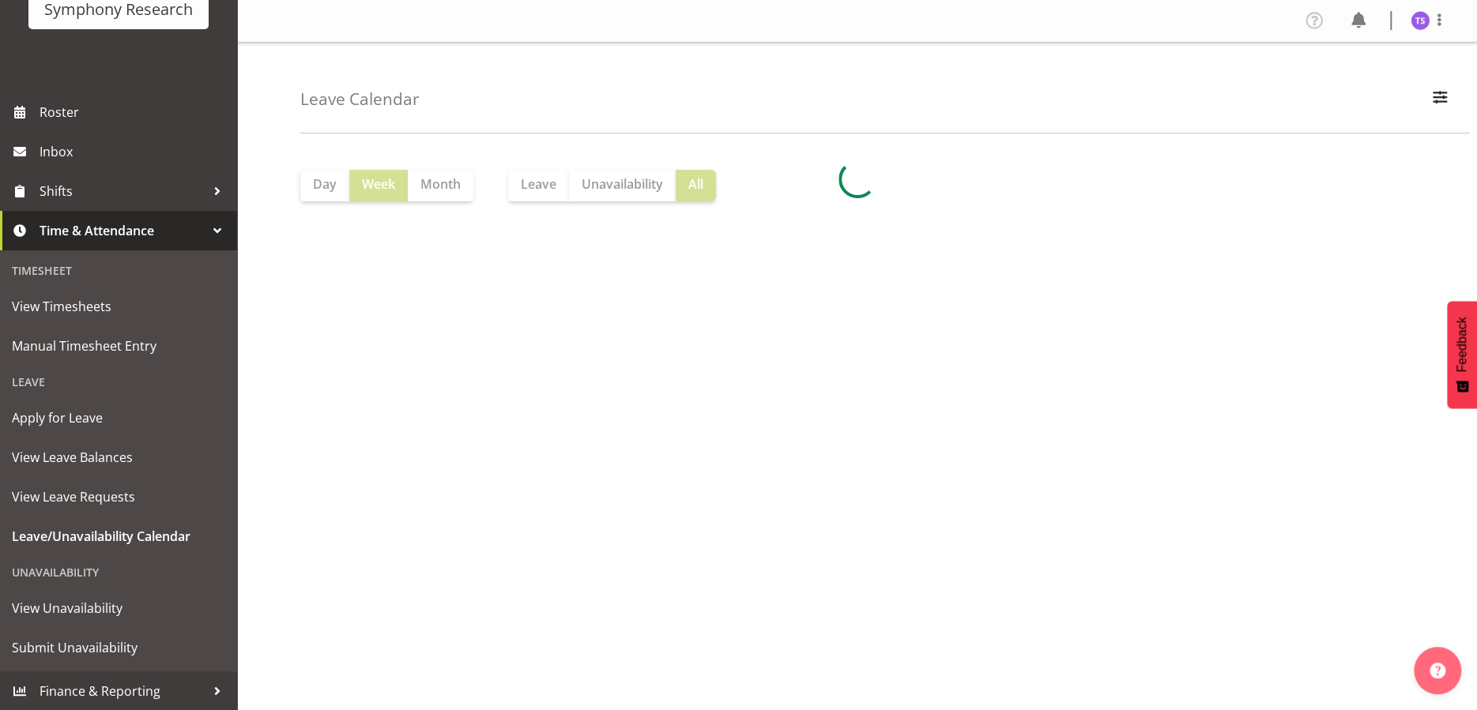
scroll to position [79, 0]
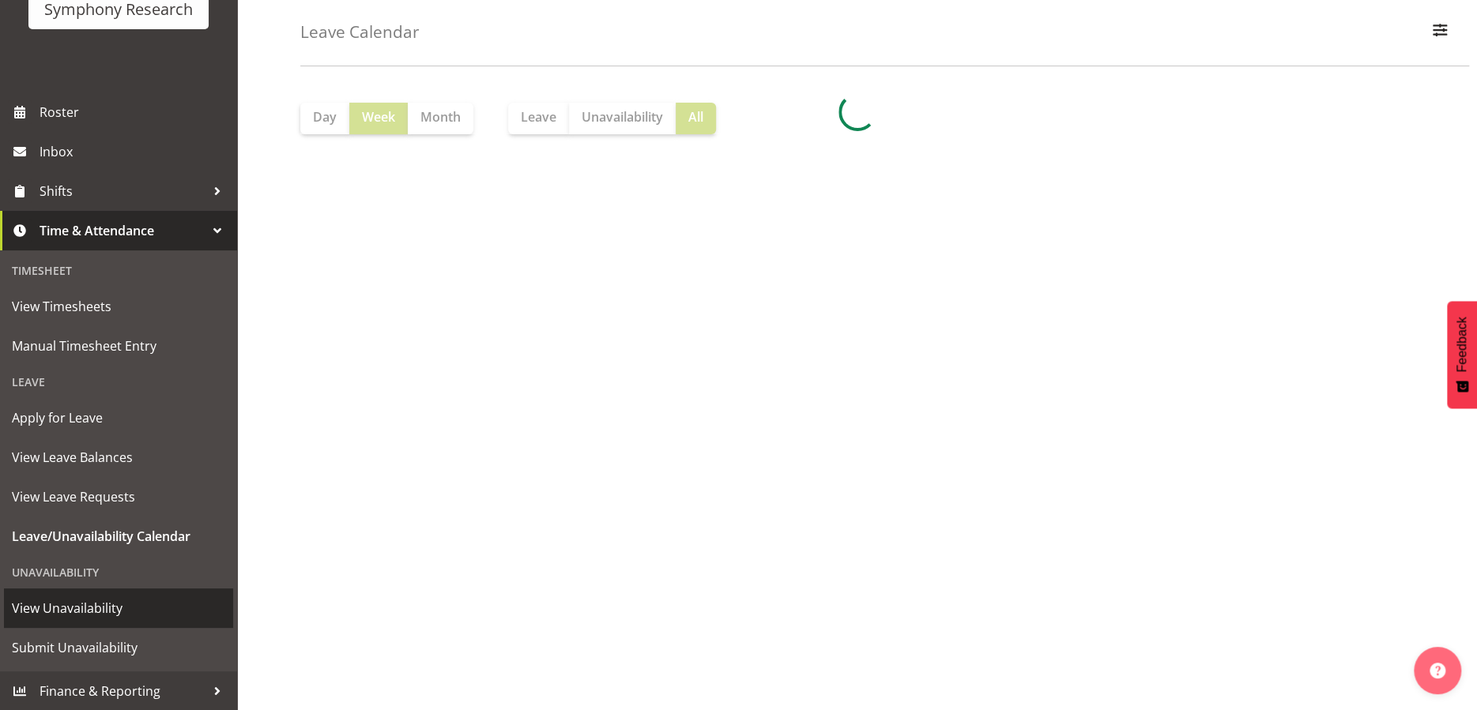
click at [96, 608] on span "View Unavailability" at bounding box center [118, 609] width 213 height 24
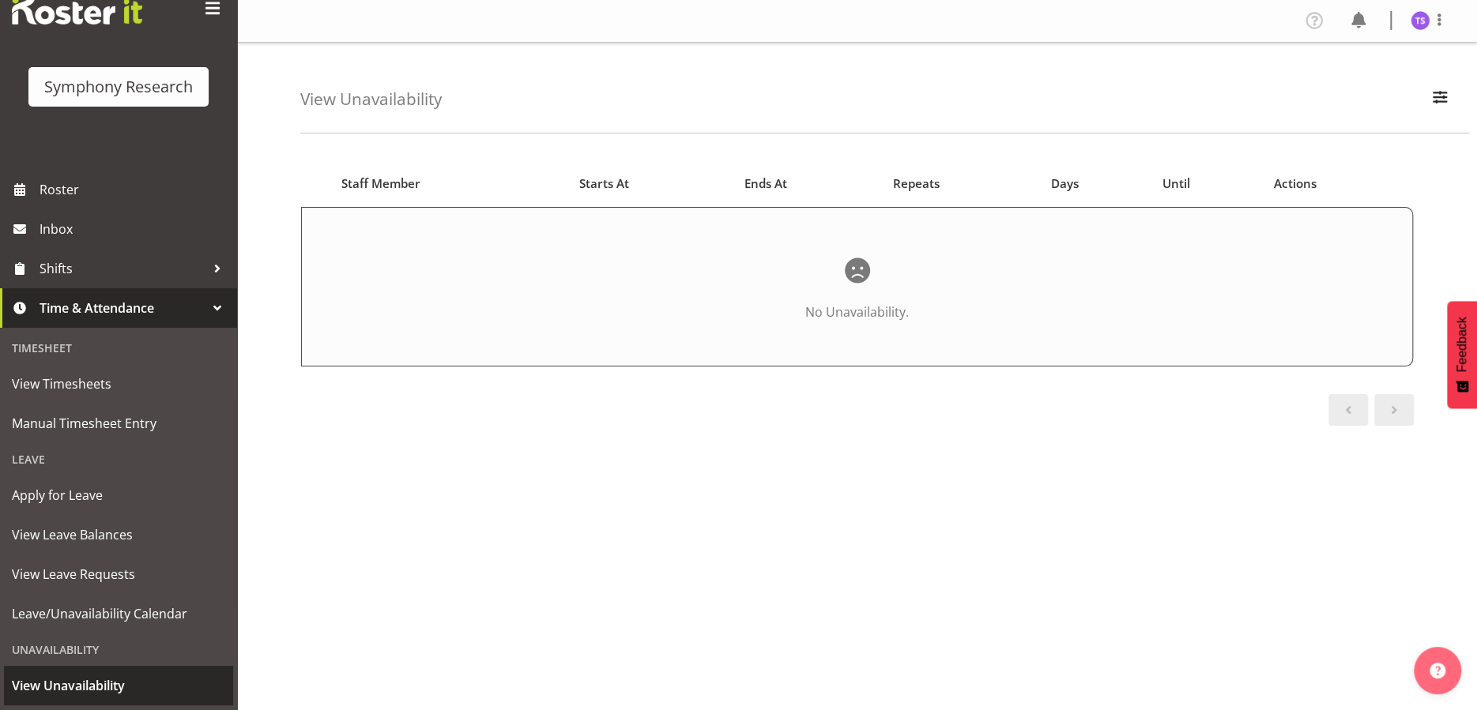
scroll to position [124, 0]
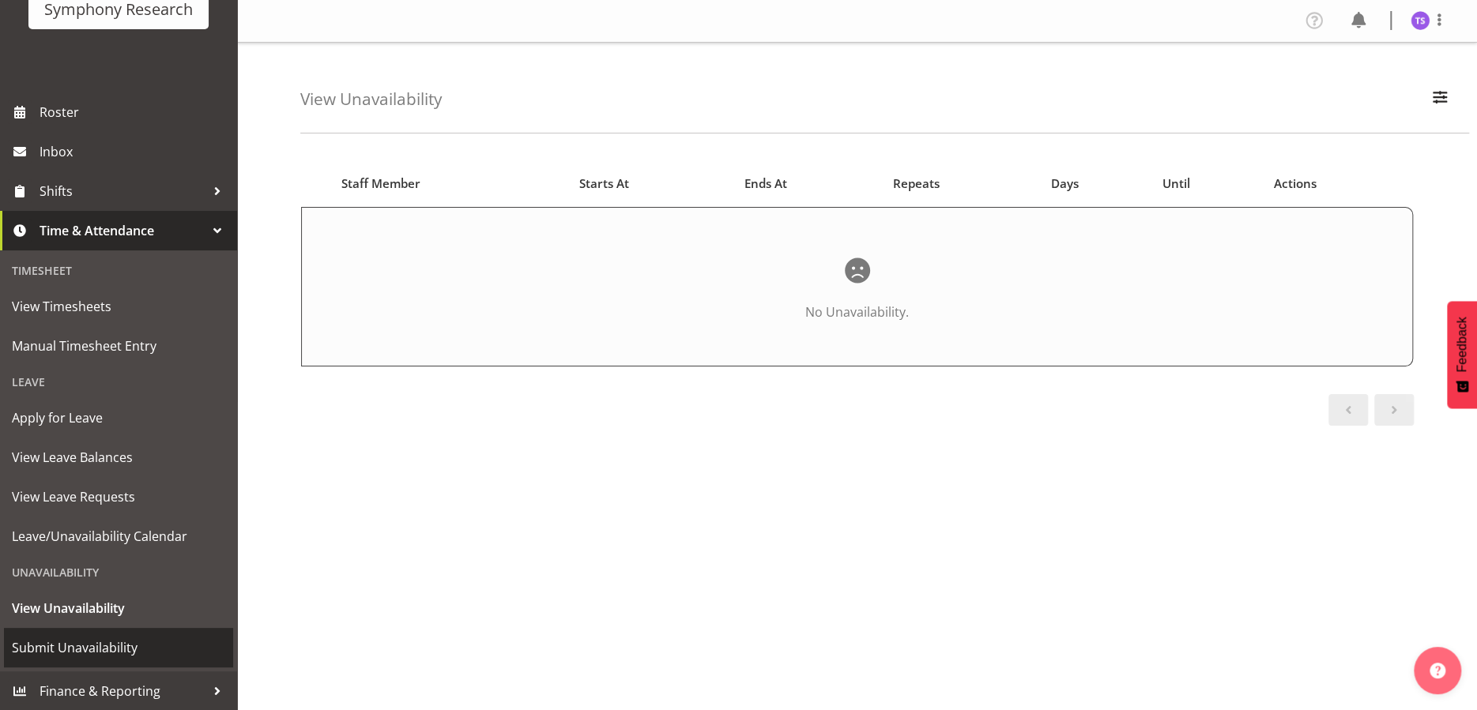
click at [112, 642] on span "Submit Unavailability" at bounding box center [118, 648] width 213 height 24
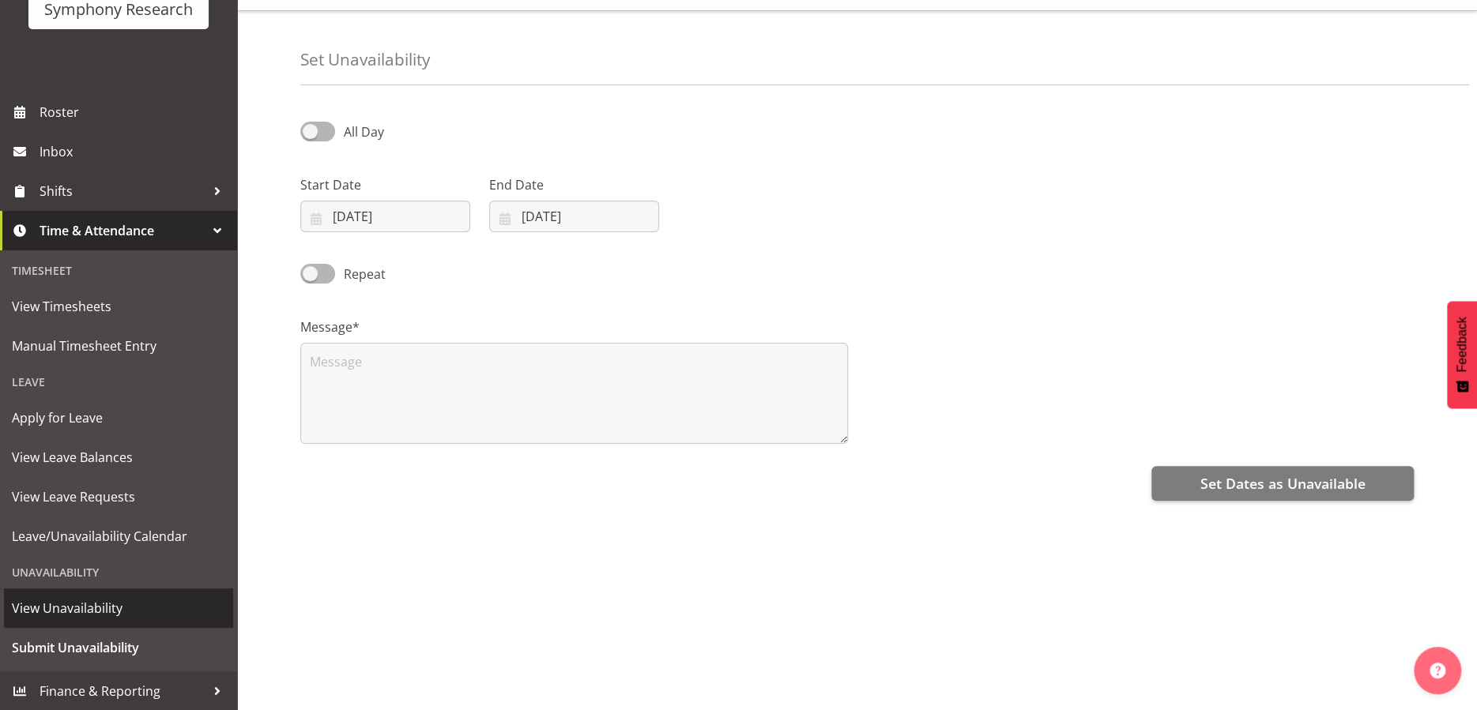
scroll to position [62, 0]
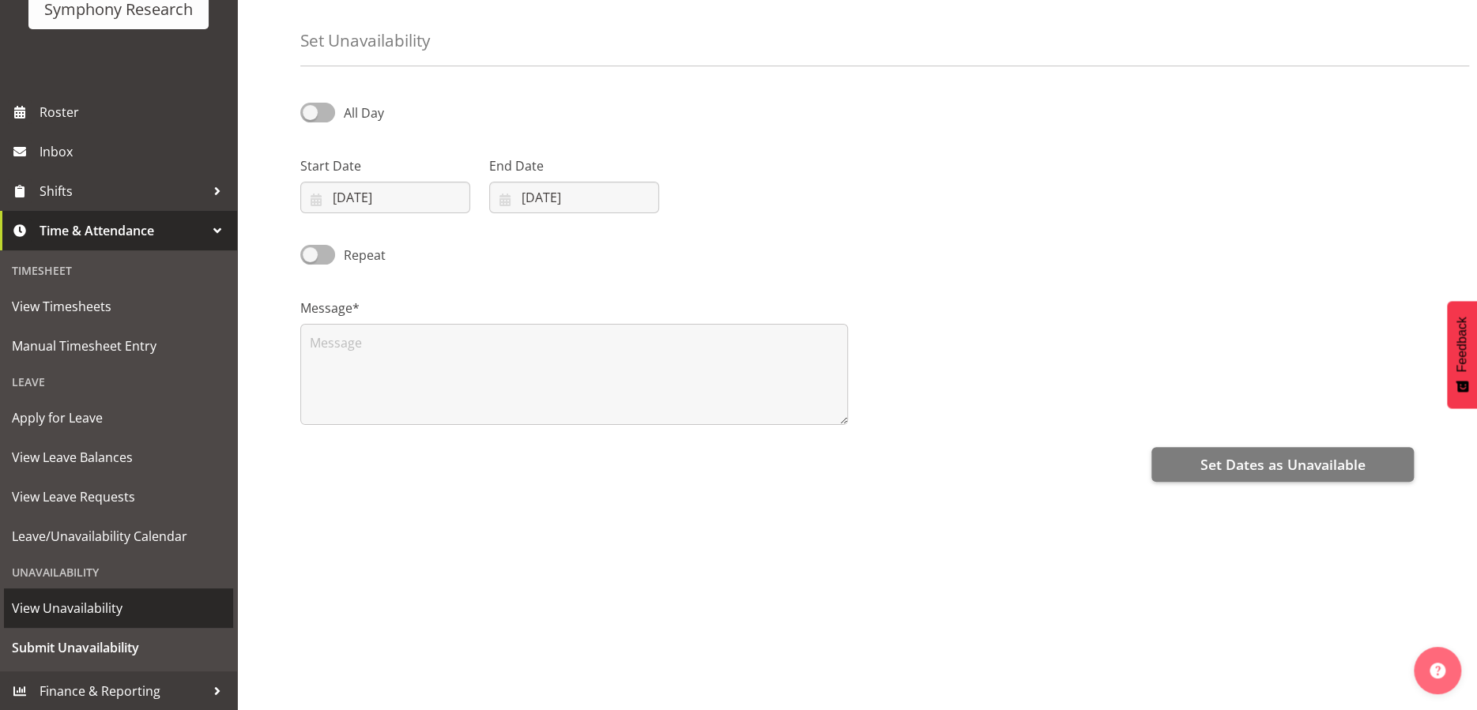
click at [92, 601] on span "View Unavailability" at bounding box center [118, 609] width 213 height 24
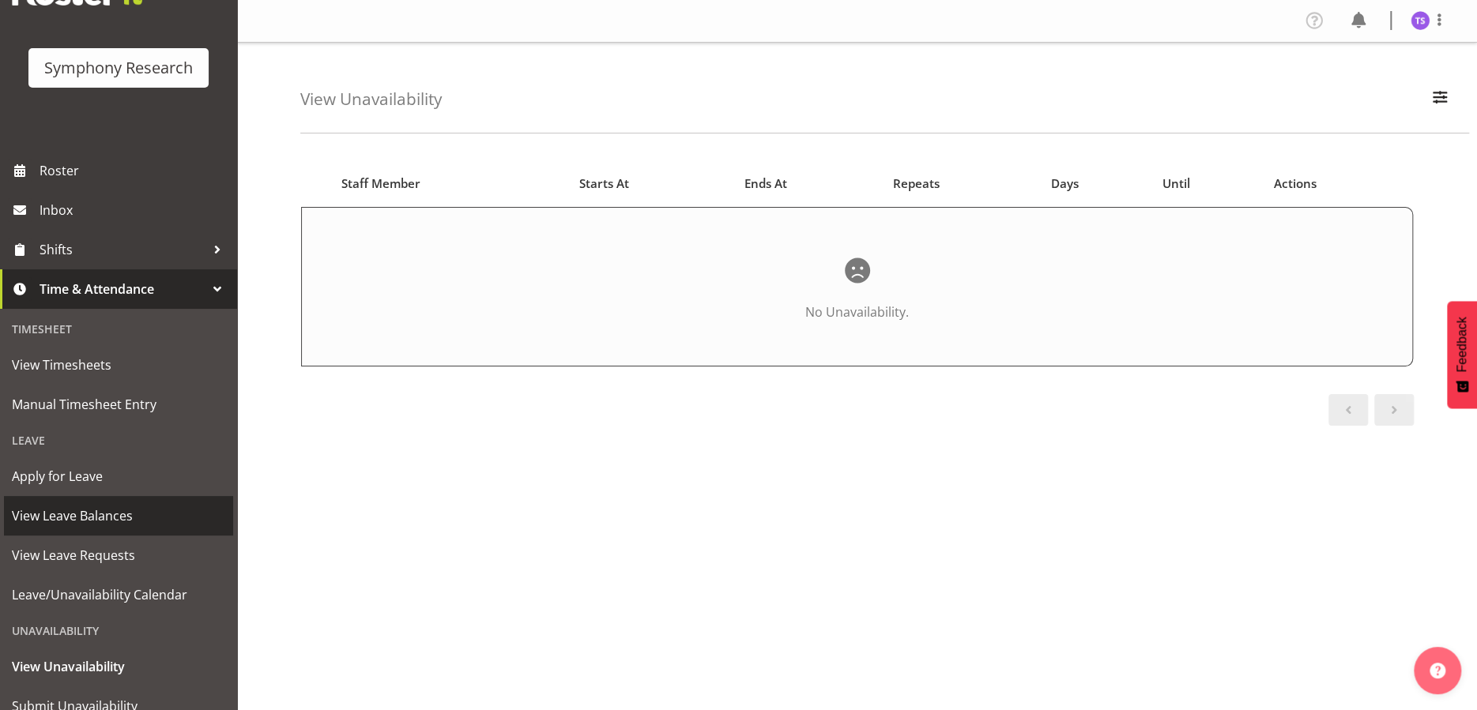
scroll to position [124, 0]
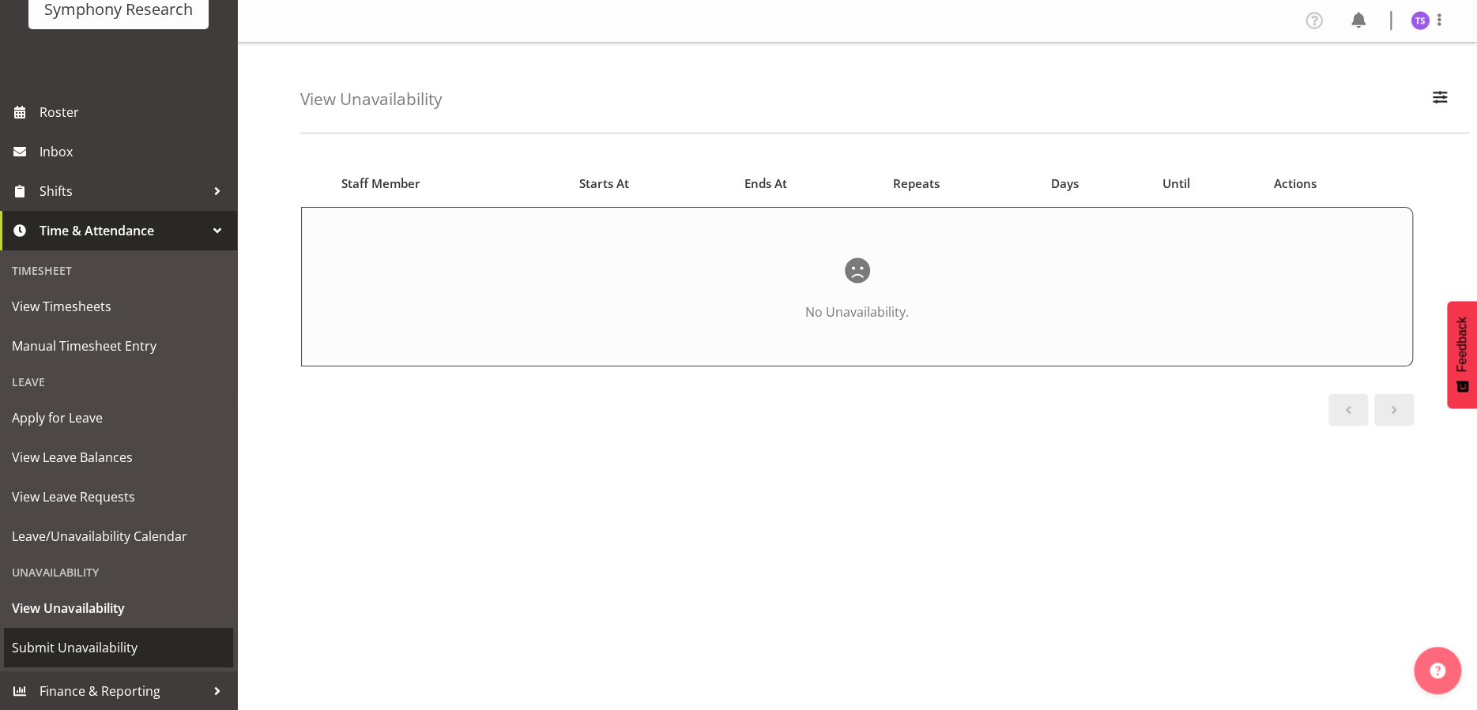
click at [80, 651] on span "Submit Unavailability" at bounding box center [118, 648] width 213 height 24
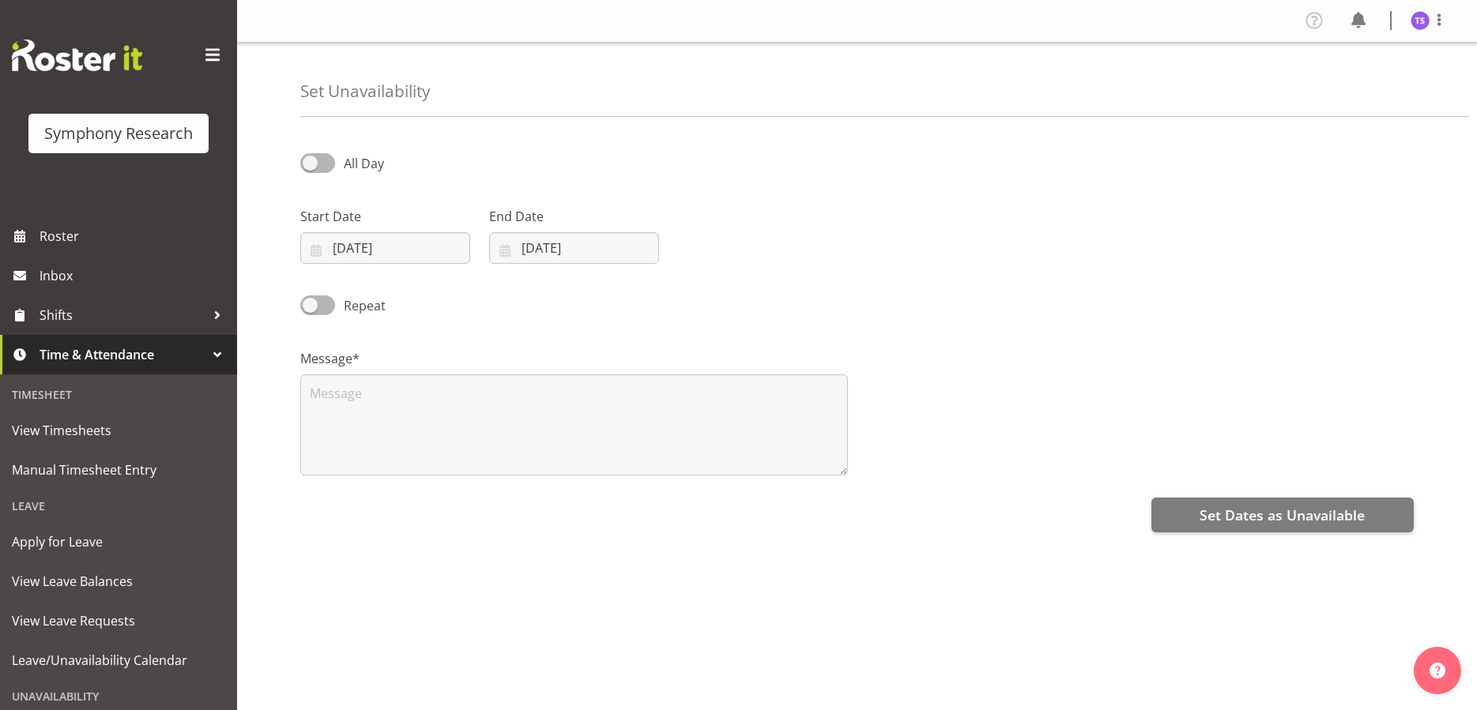
select select "8"
select select "2025"
click at [373, 250] on input "27/09/2025" at bounding box center [385, 248] width 170 height 32
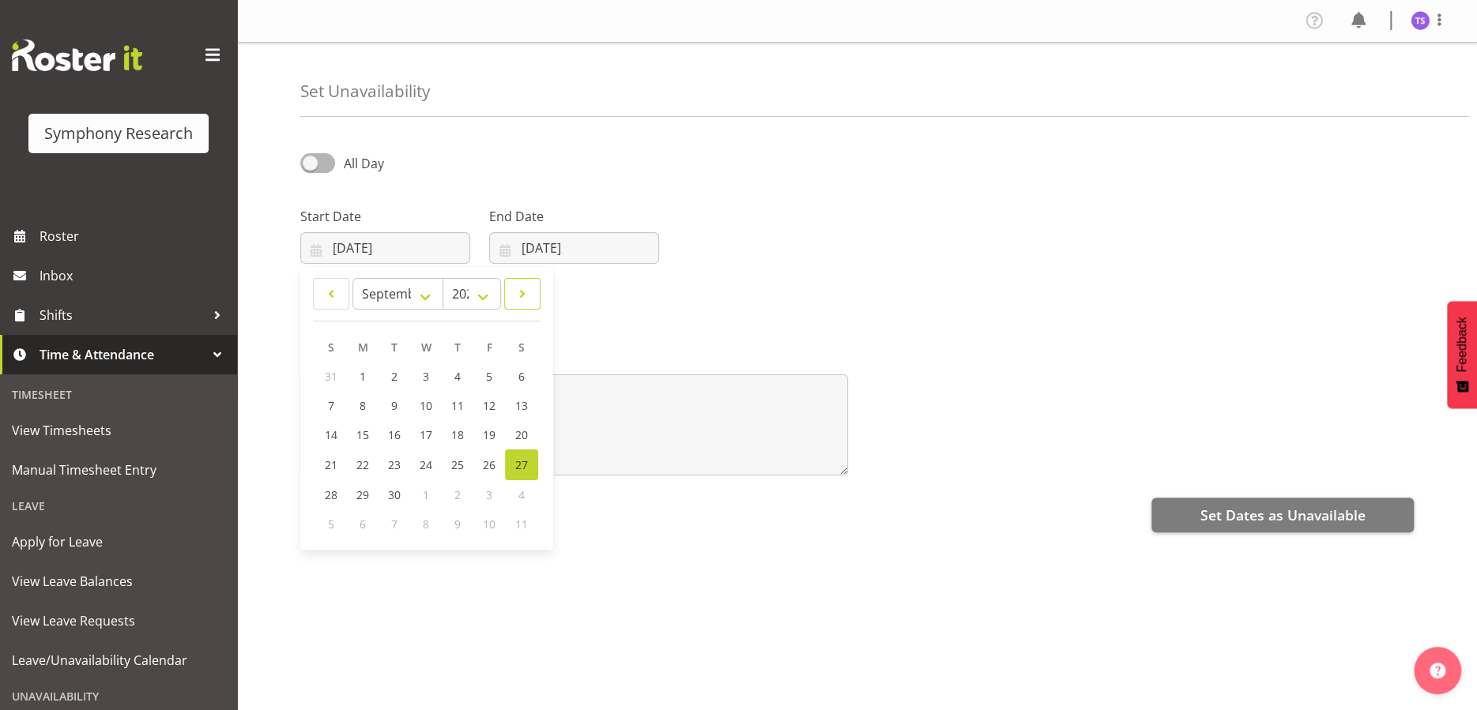
click at [523, 298] on span at bounding box center [522, 293] width 16 height 19
select select "9"
click at [491, 375] on span "3" at bounding box center [490, 376] width 6 height 15
type input "03/10/2025"
click at [608, 254] on input "27/09/2025" at bounding box center [574, 248] width 170 height 32
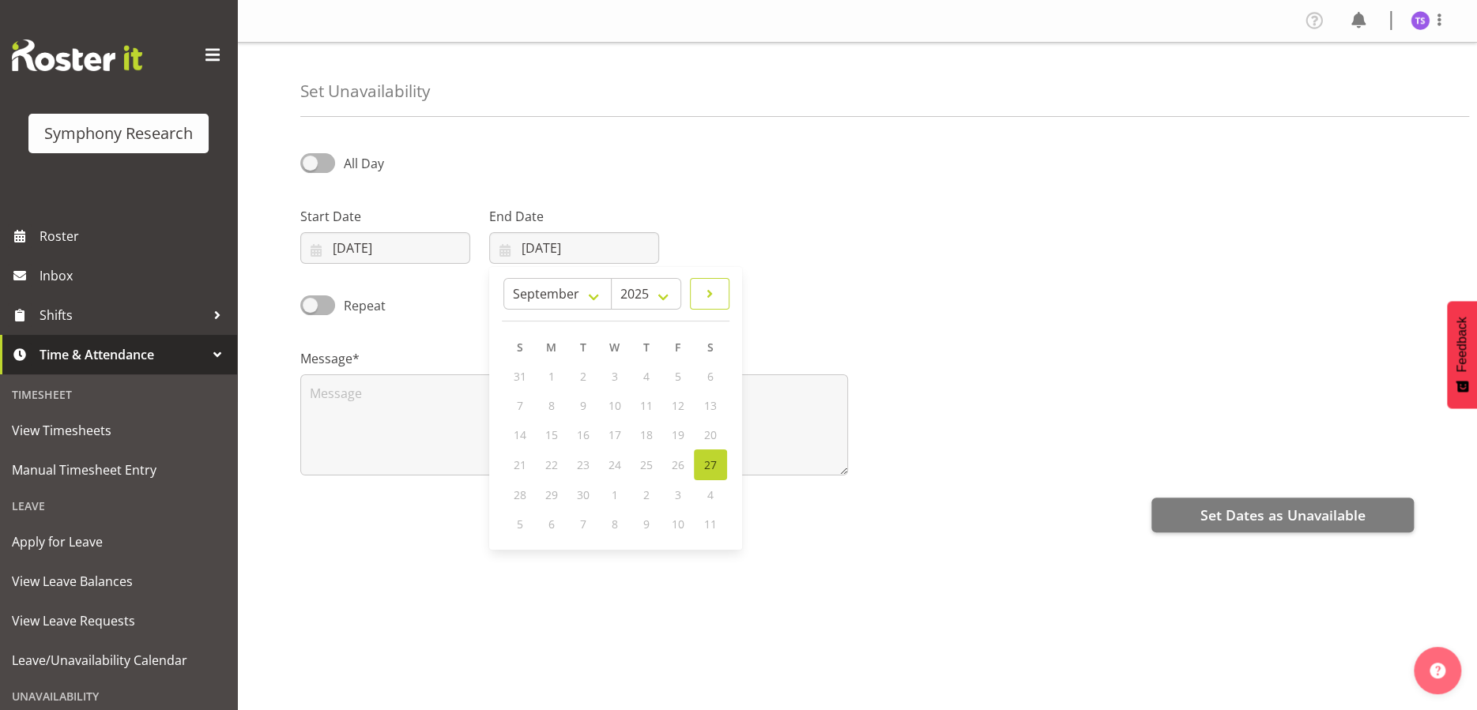
click at [705, 289] on span at bounding box center [709, 293] width 19 height 19
select select "9"
click at [518, 408] on span "5" at bounding box center [521, 405] width 6 height 15
type input "05/10/2025"
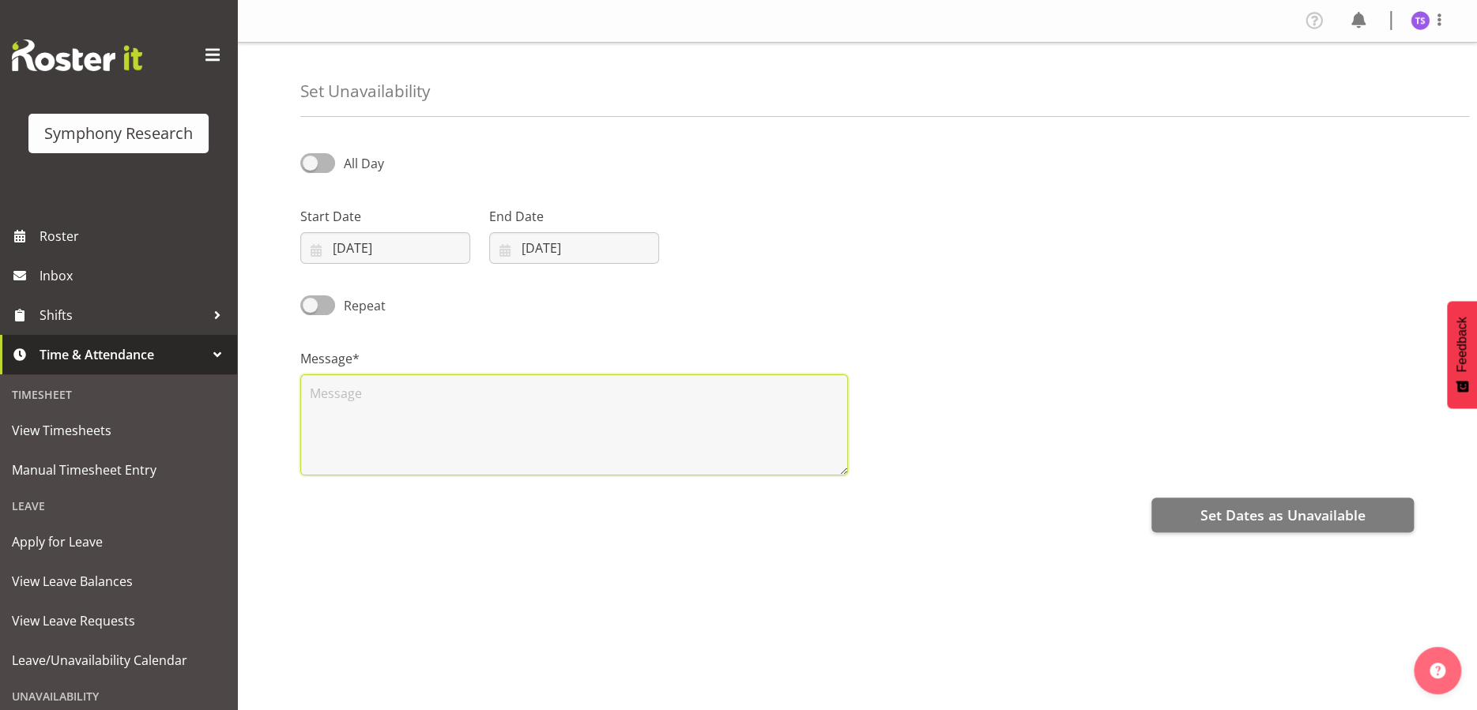
click at [514, 408] on textarea at bounding box center [574, 425] width 548 height 101
type textarea "c"
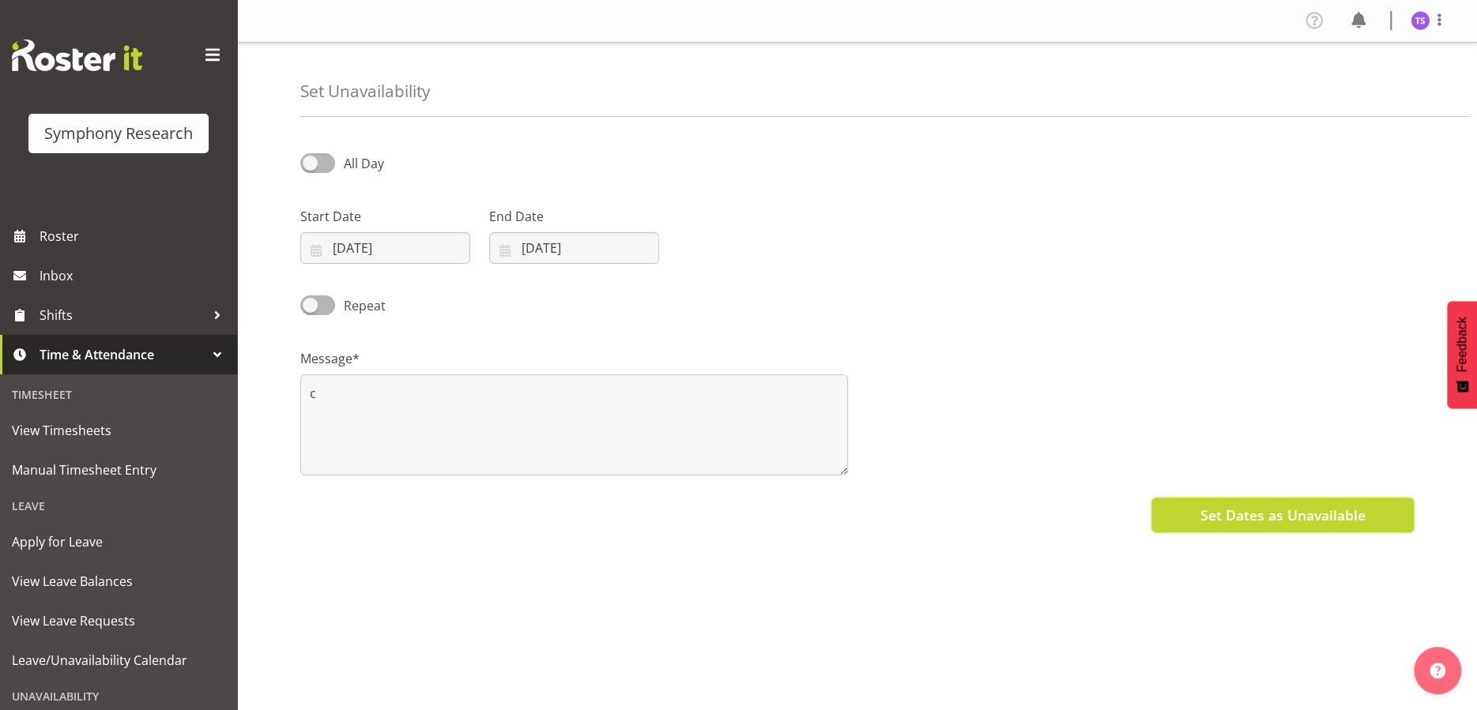
click at [1183, 498] on button "Set Dates as Unavailable" at bounding box center [1282, 515] width 262 height 35
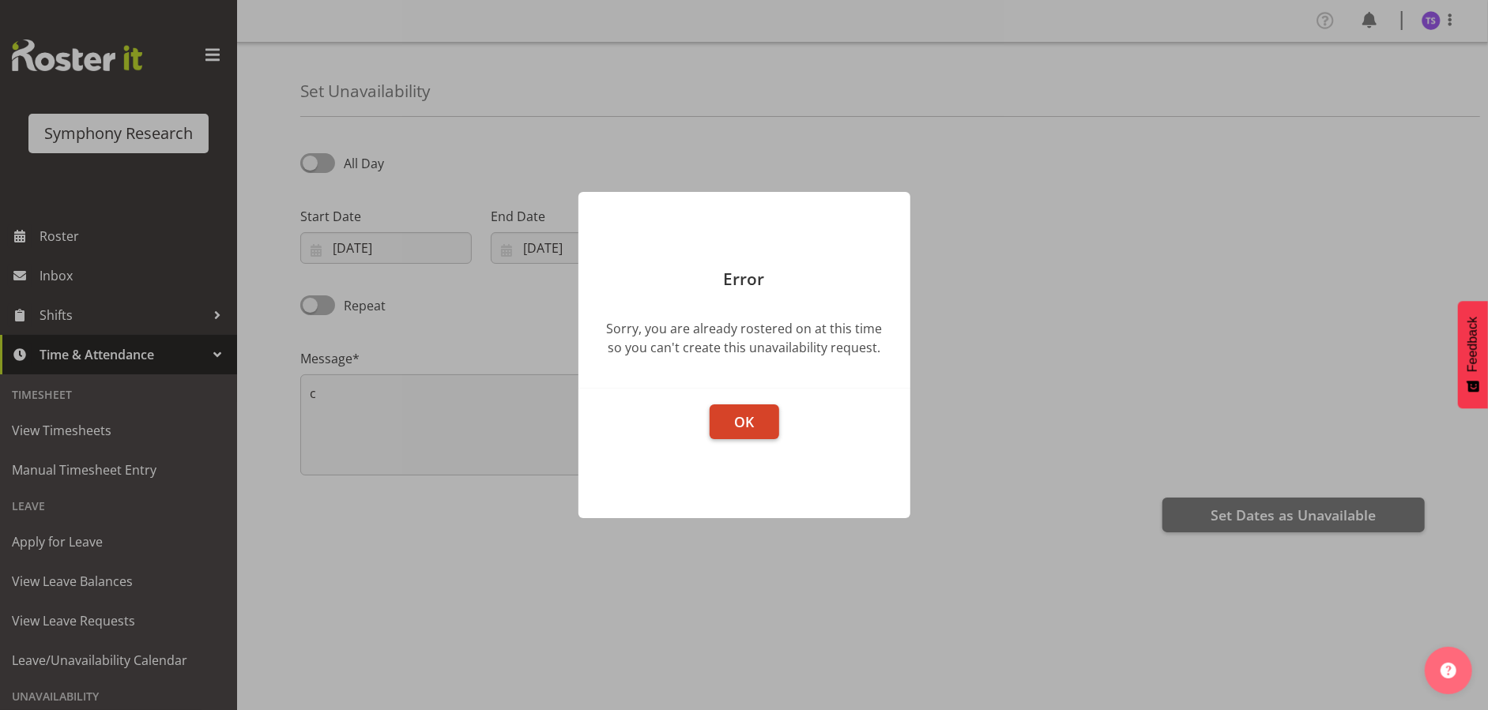
click at [734, 418] on span "OK" at bounding box center [744, 421] width 20 height 19
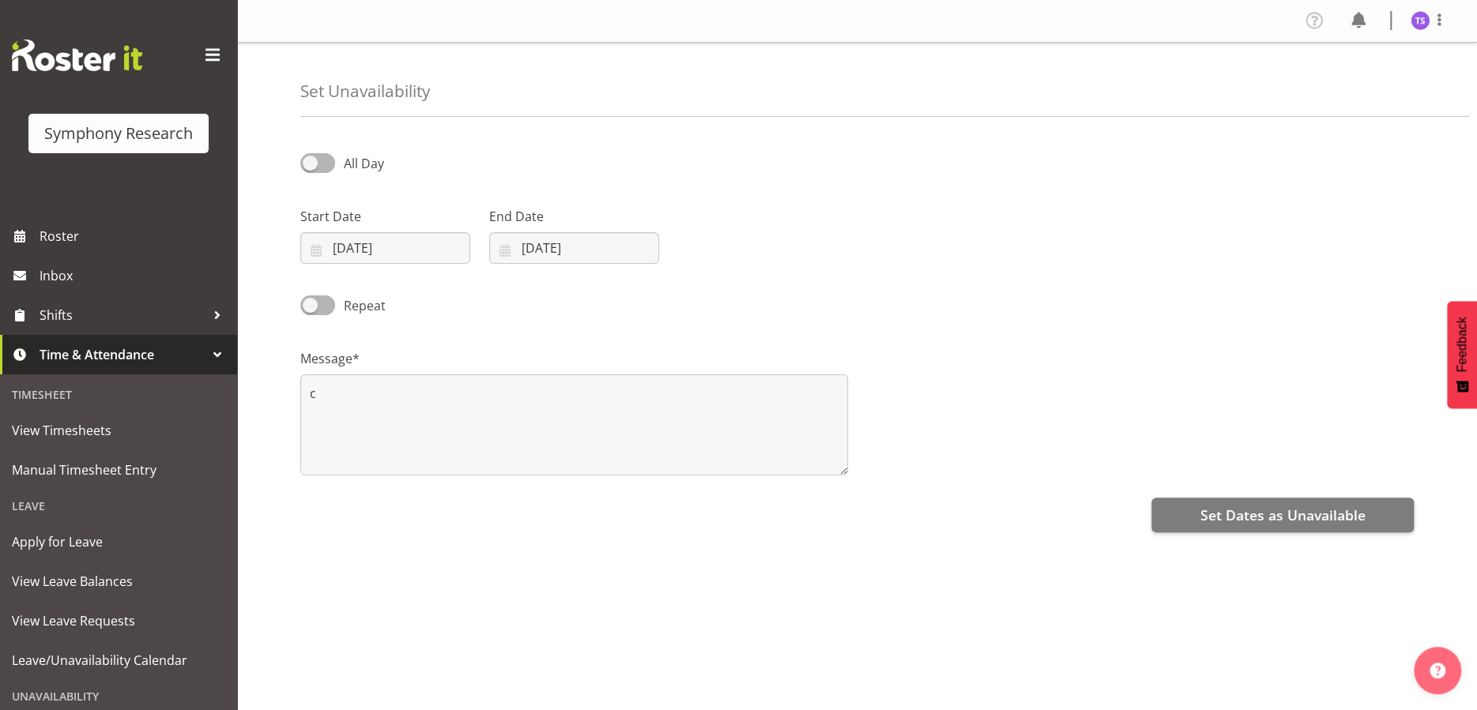
click at [95, 346] on span "Time & Attendance" at bounding box center [123, 355] width 166 height 24
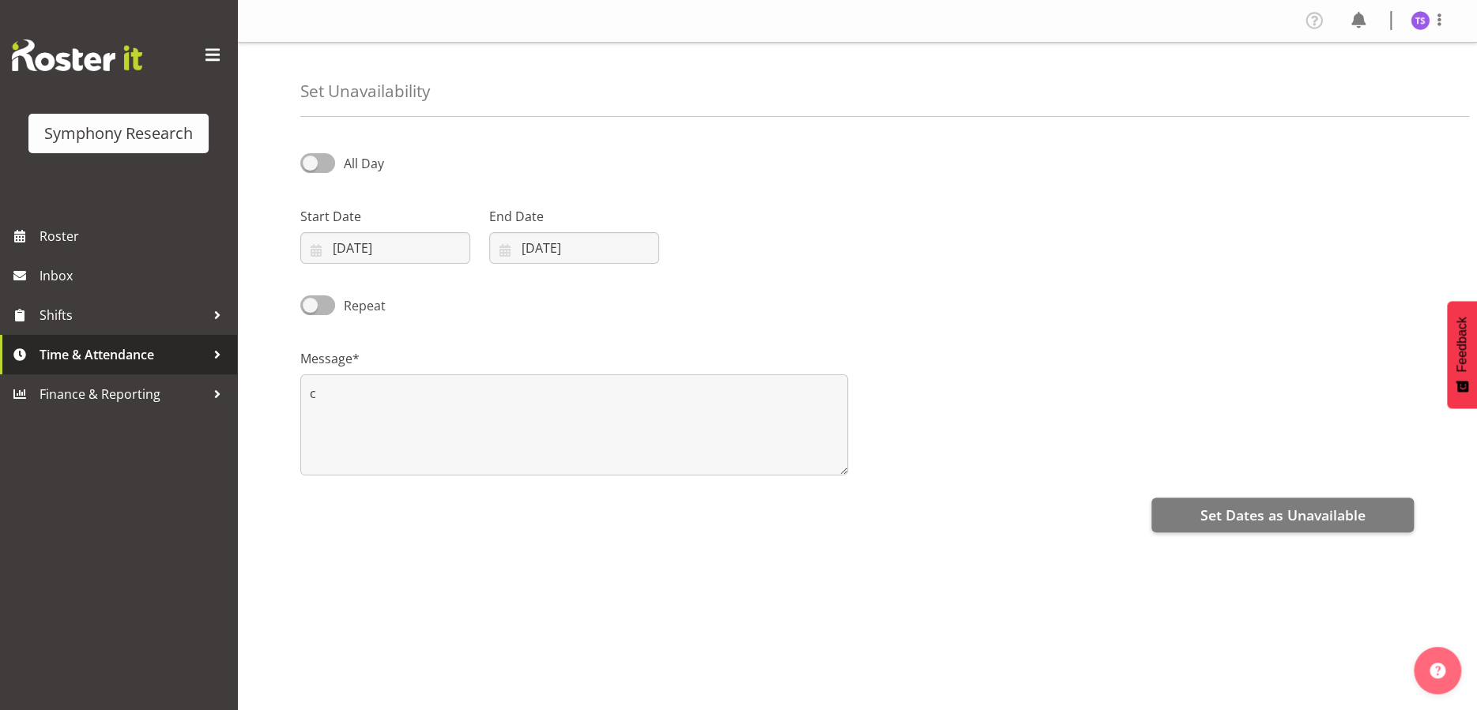
click at [85, 346] on span "Time & Attendance" at bounding box center [123, 355] width 166 height 24
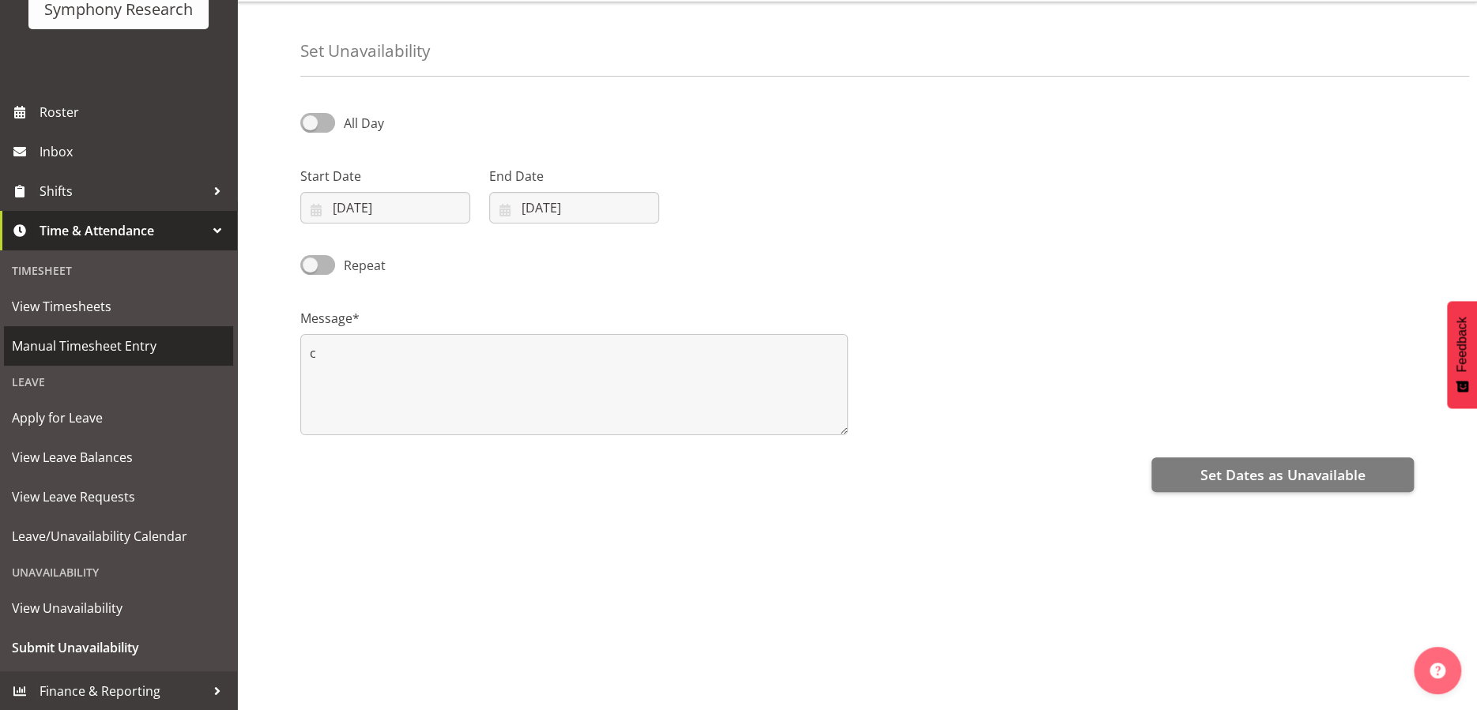
scroll to position [62, 0]
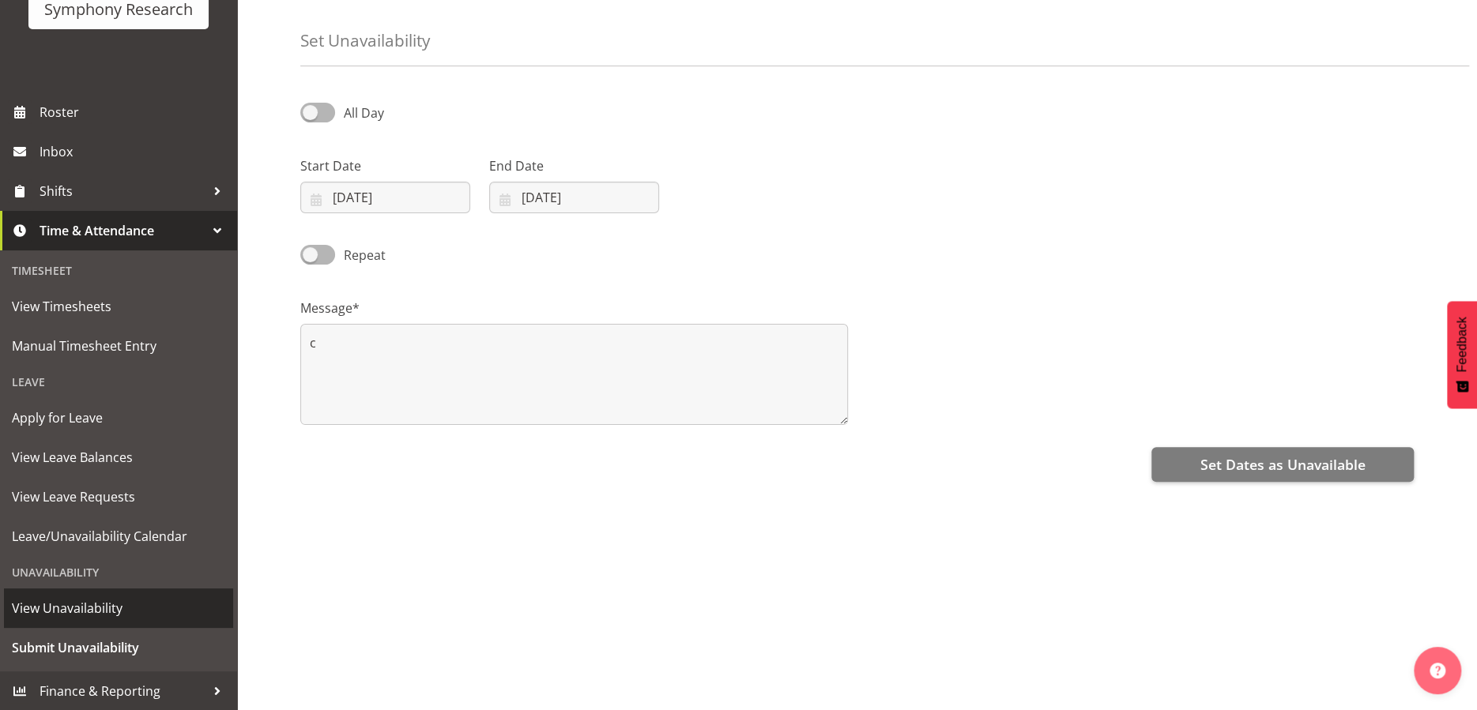
click at [99, 597] on span "View Unavailability" at bounding box center [118, 609] width 213 height 24
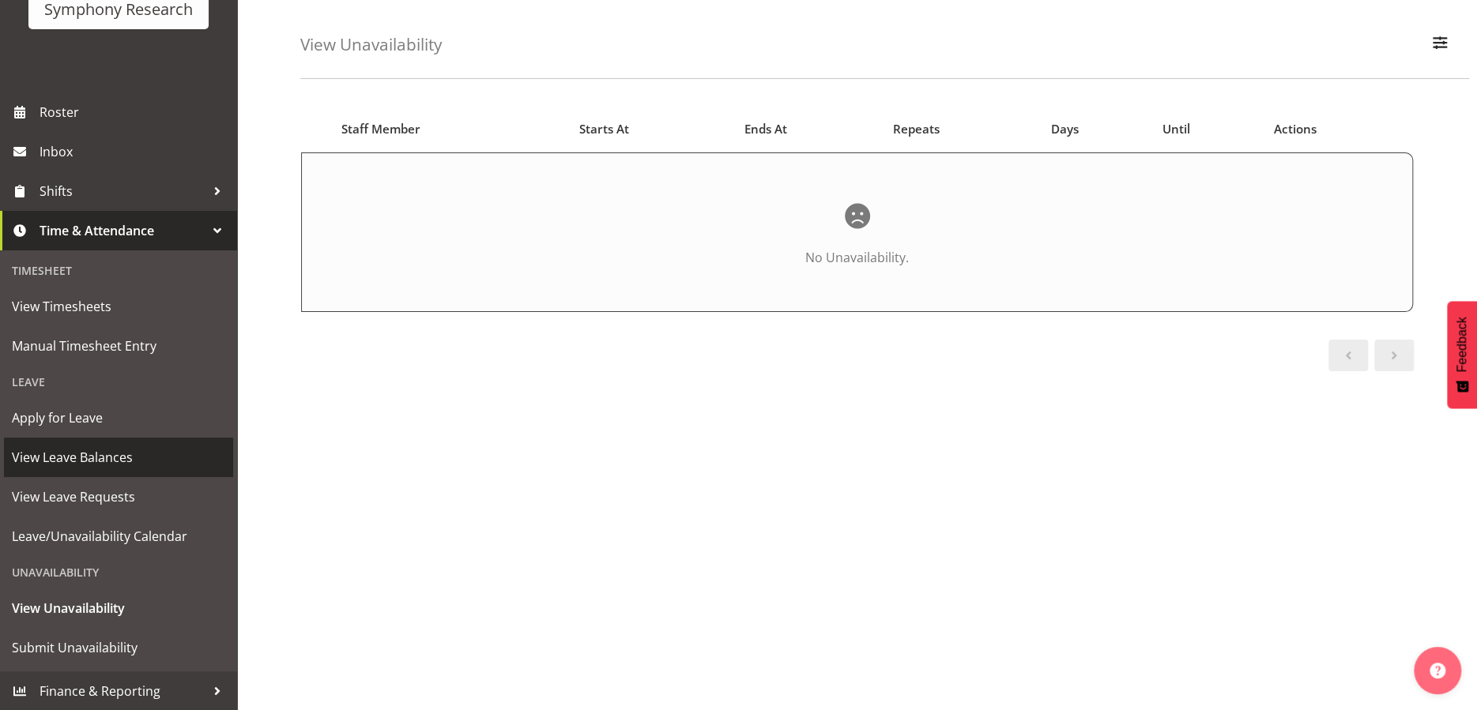
scroll to position [79, 0]
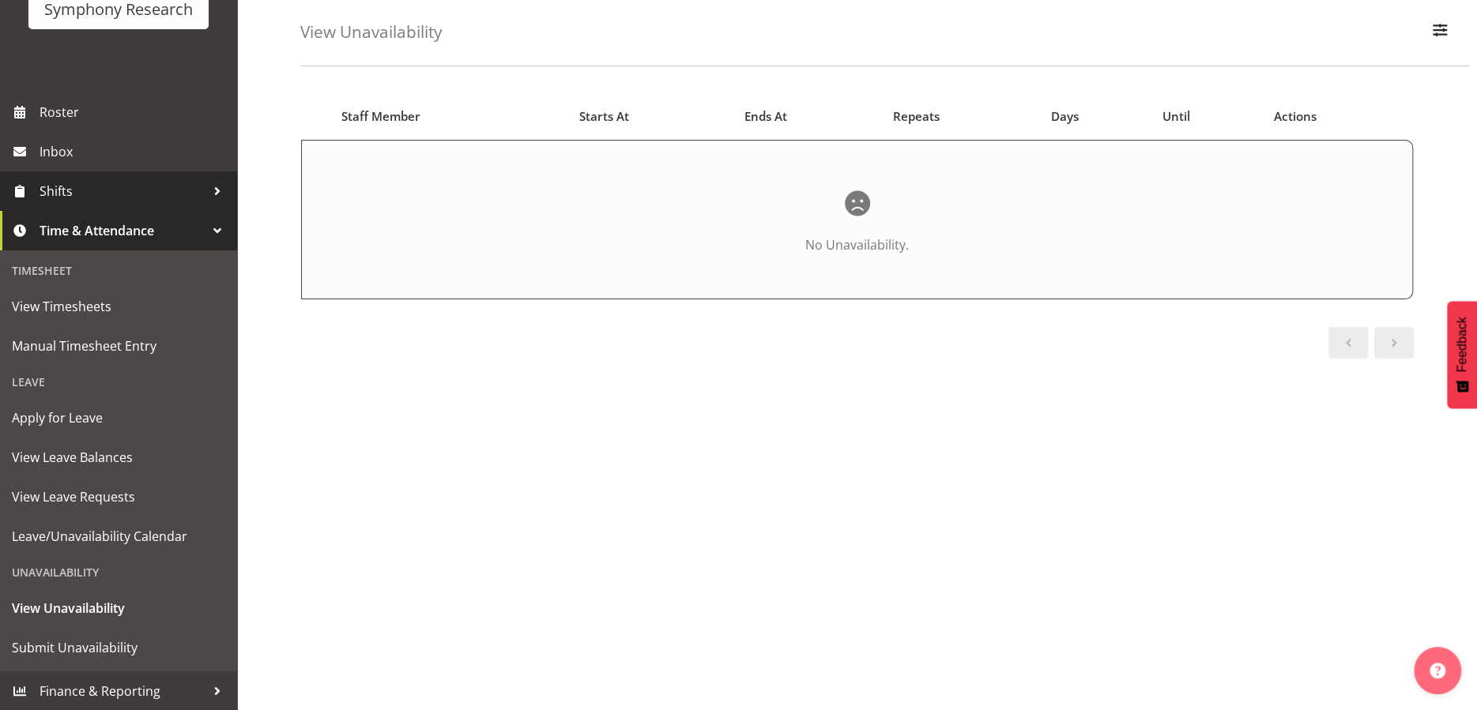
click at [71, 186] on span "Shifts" at bounding box center [123, 191] width 166 height 24
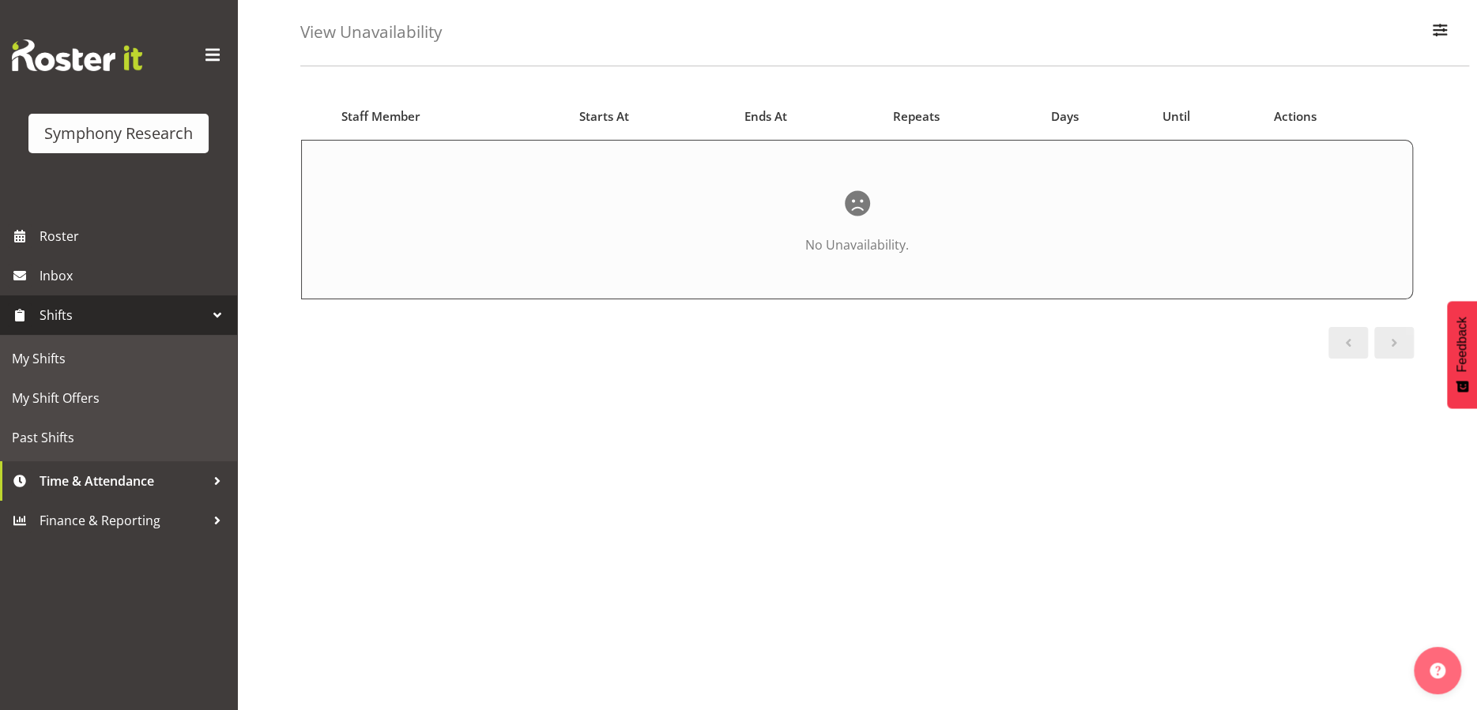
click at [213, 314] on div at bounding box center [217, 315] width 24 height 24
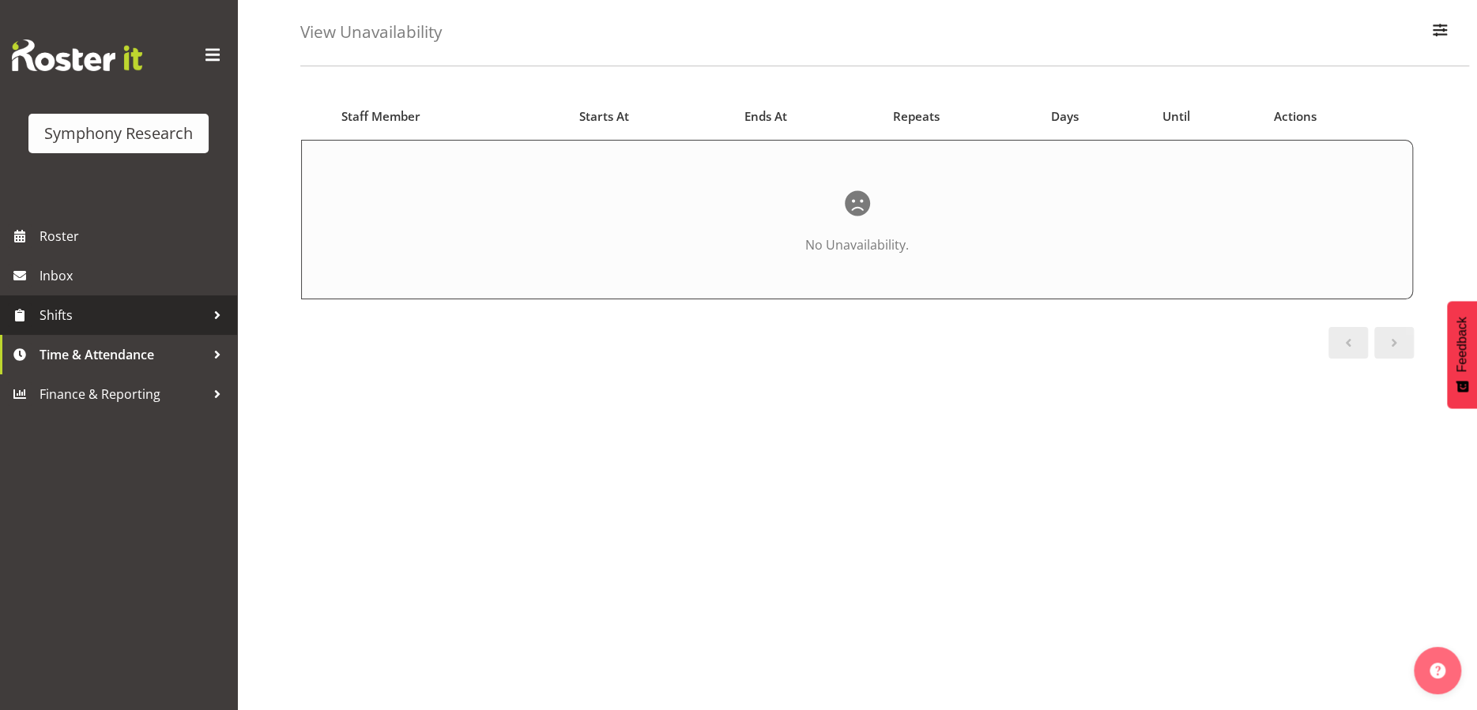
click at [213, 314] on div at bounding box center [217, 315] width 24 height 24
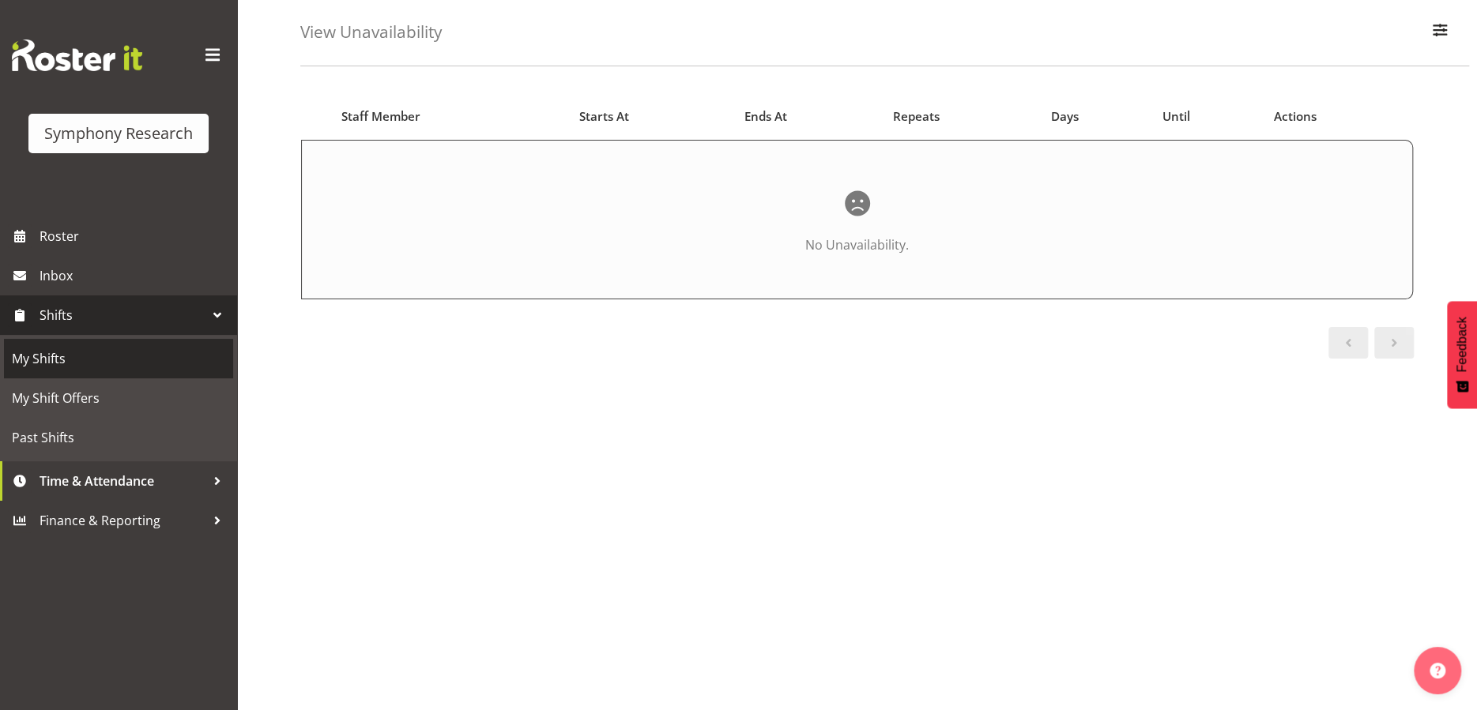
click at [123, 359] on span "My Shifts" at bounding box center [118, 359] width 213 height 24
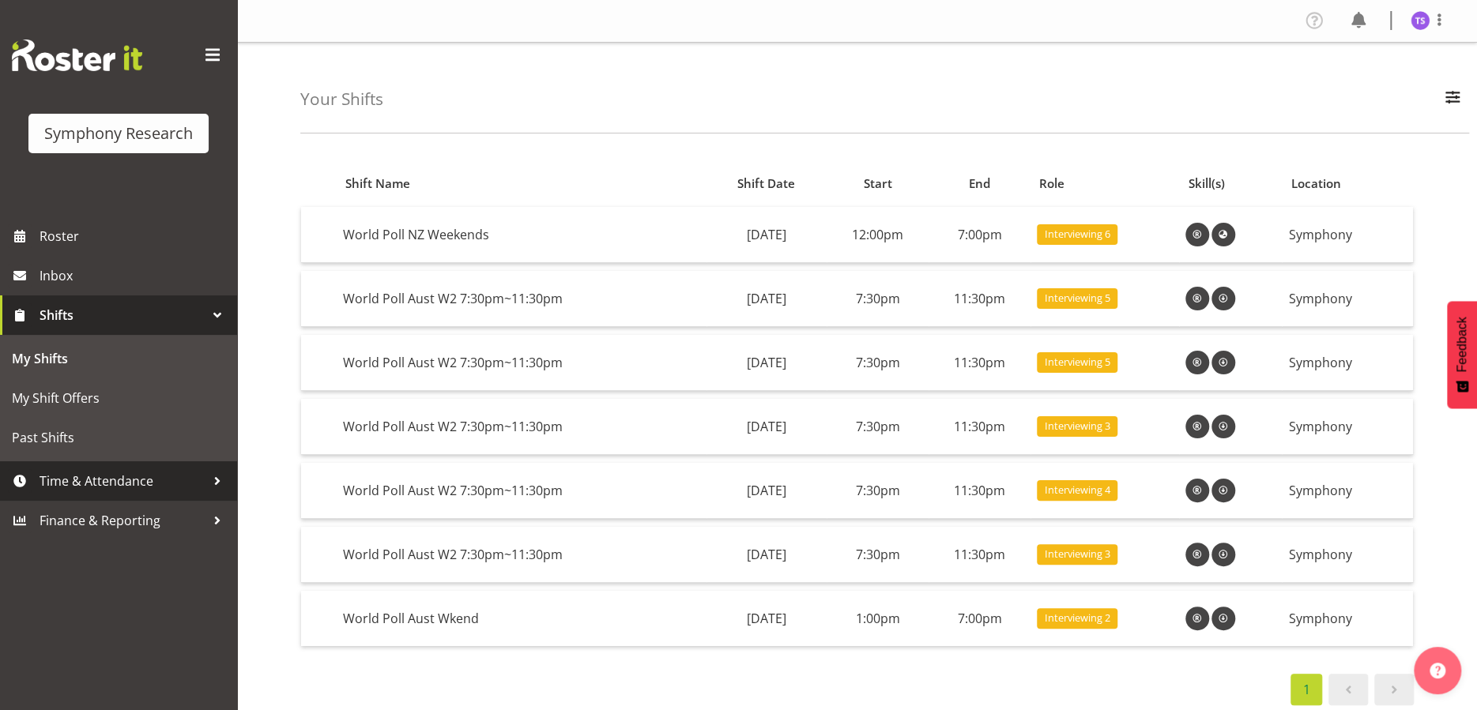
click at [88, 469] on span "Time & Attendance" at bounding box center [123, 481] width 166 height 24
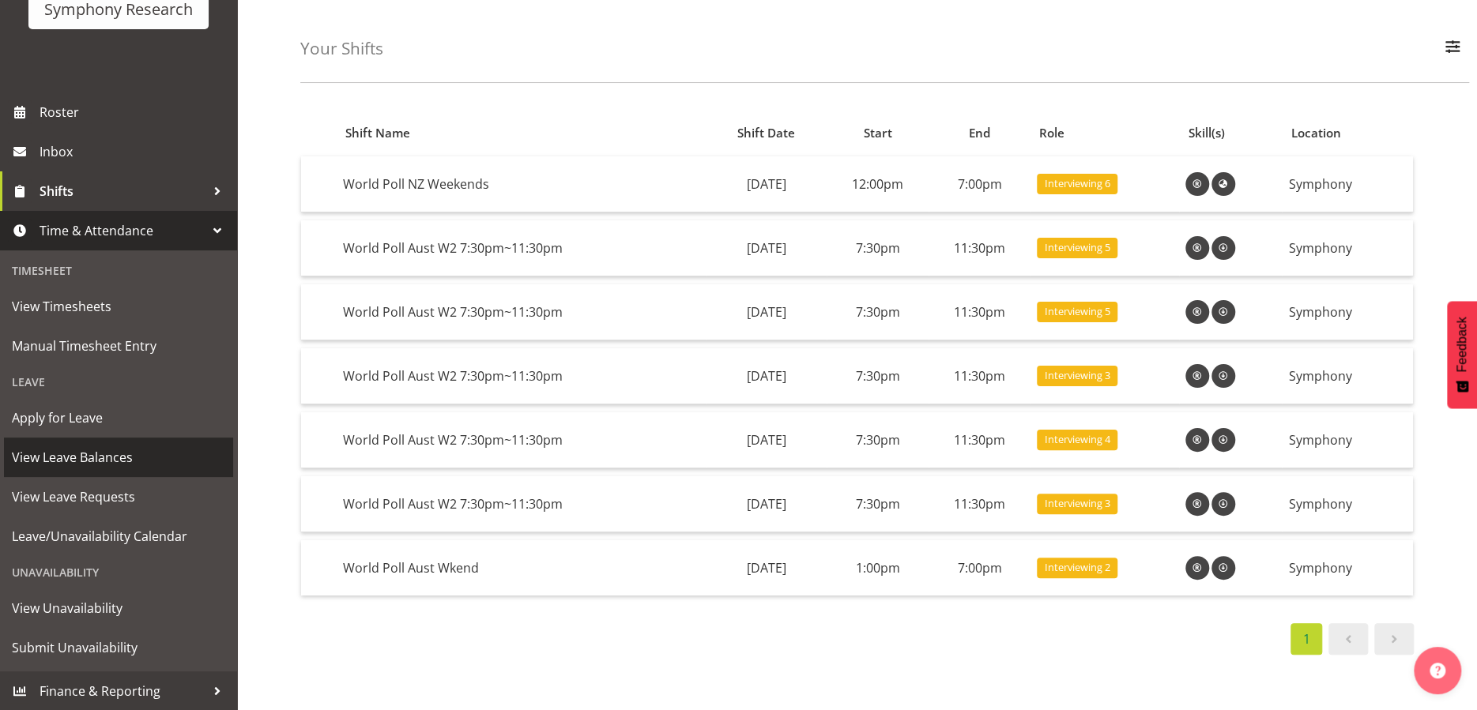
scroll to position [79, 0]
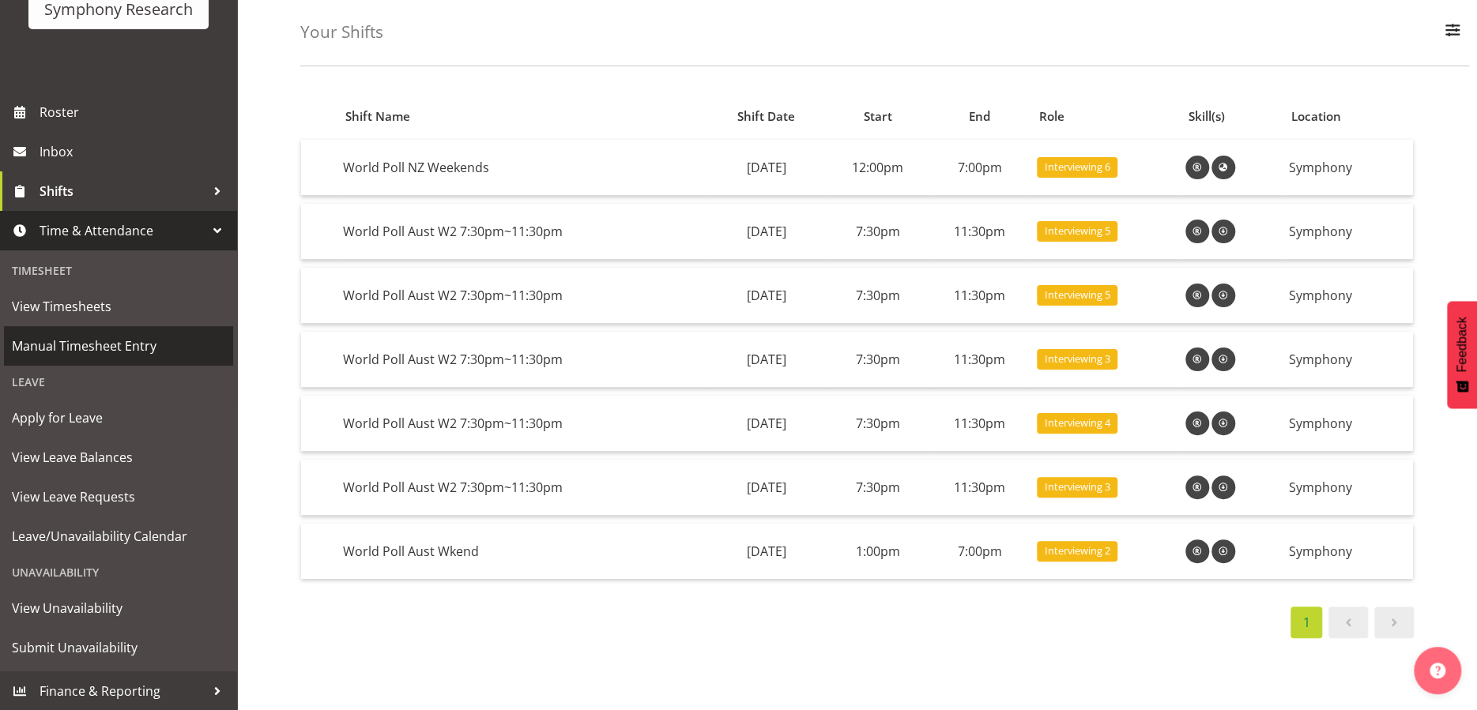
click at [111, 346] on span "Manual Timesheet Entry" at bounding box center [118, 346] width 213 height 24
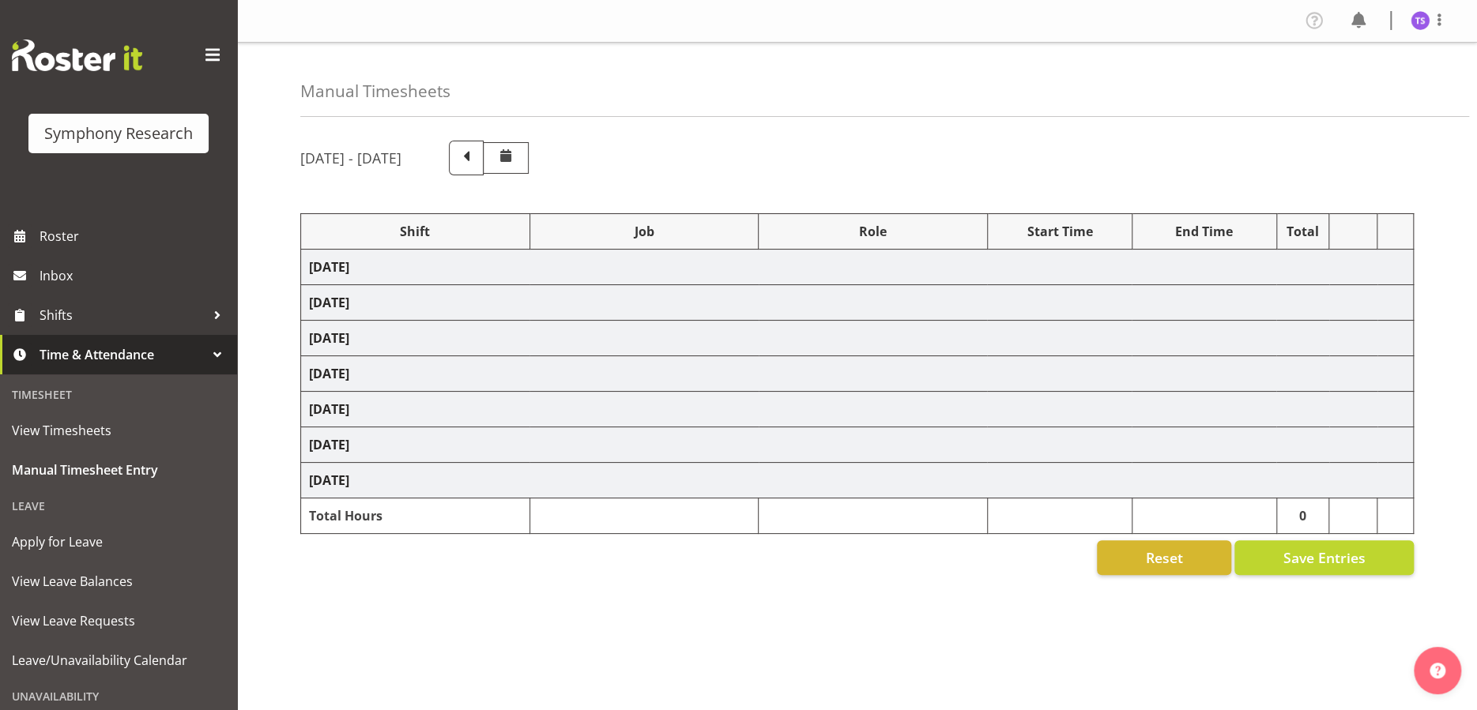
select select "48116"
select select "10527"
select select "47"
select select "56692"
select select "10499"
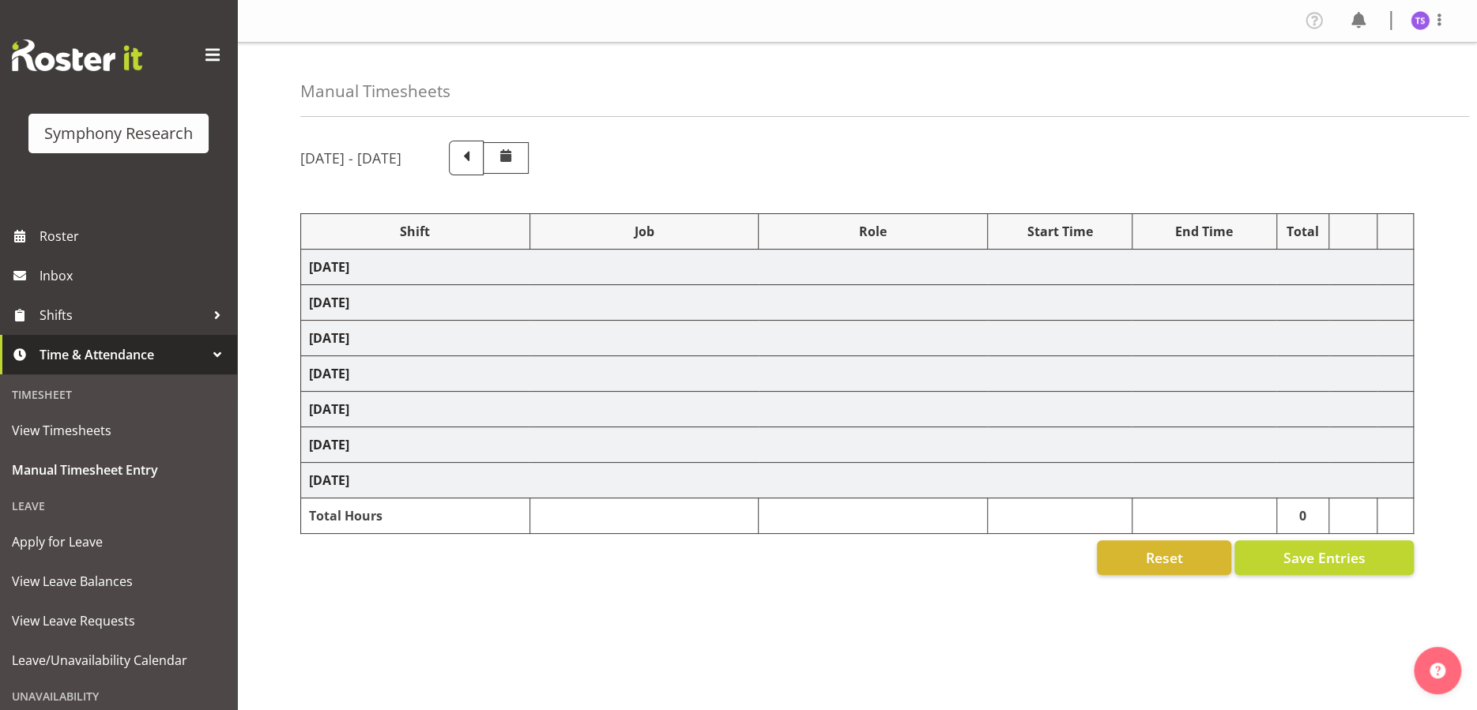
select select "47"
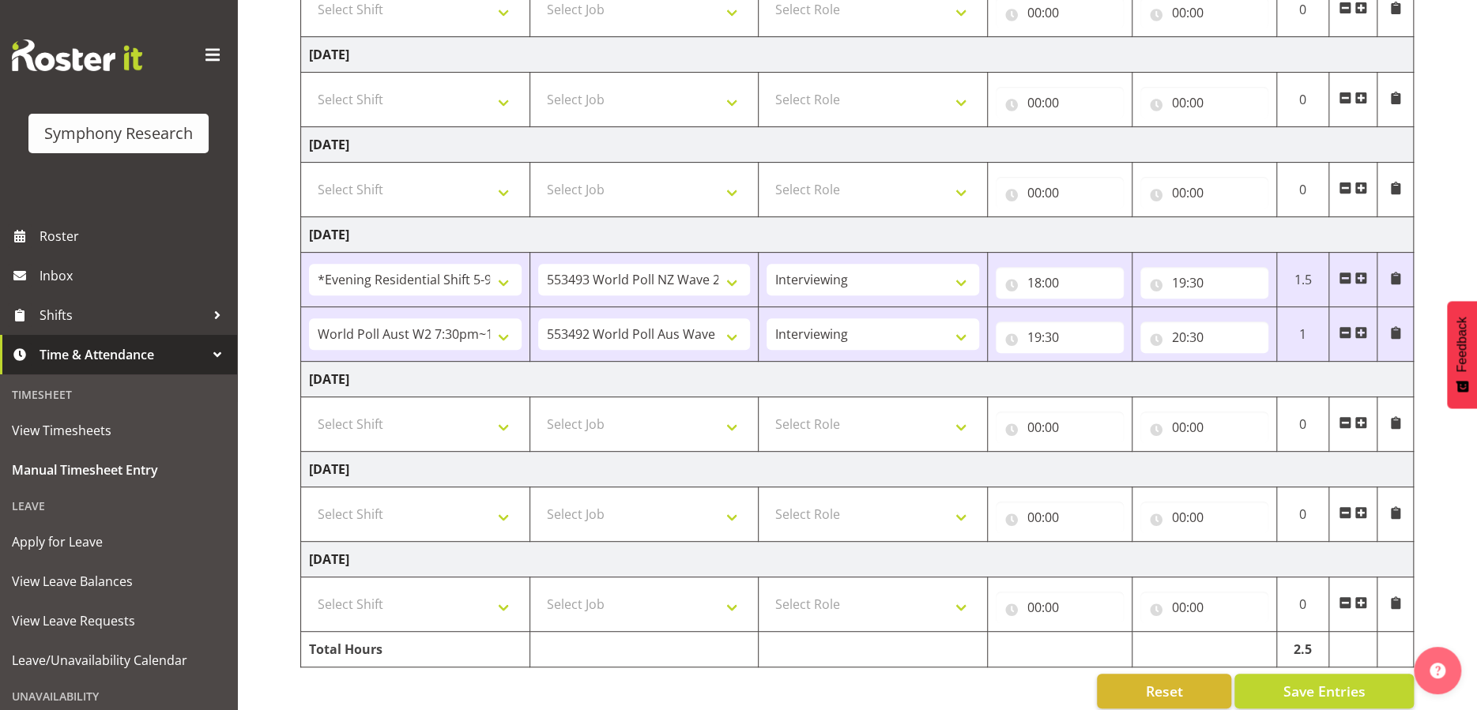
scroll to position [316, 0]
